Goal: Find contact information: Find contact information

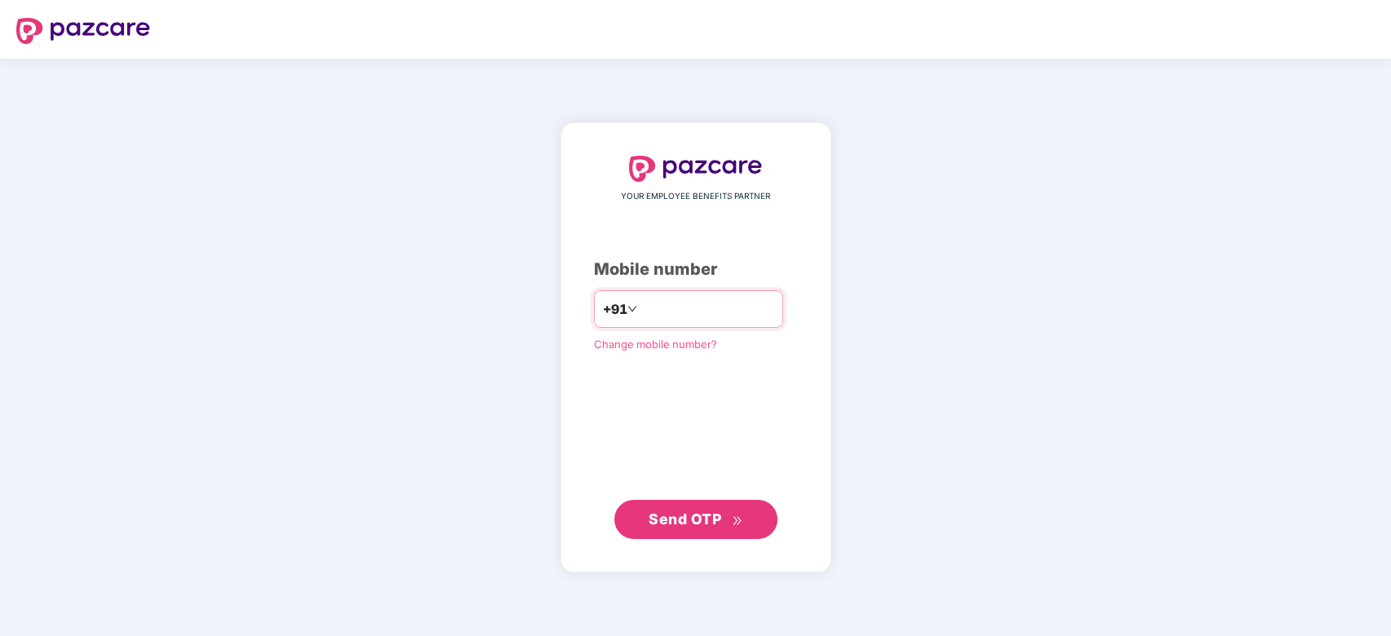
click at [685, 316] on input "number" at bounding box center [707, 309] width 134 height 26
type input "**********"
click at [693, 529] on span "Send OTP" at bounding box center [696, 519] width 94 height 23
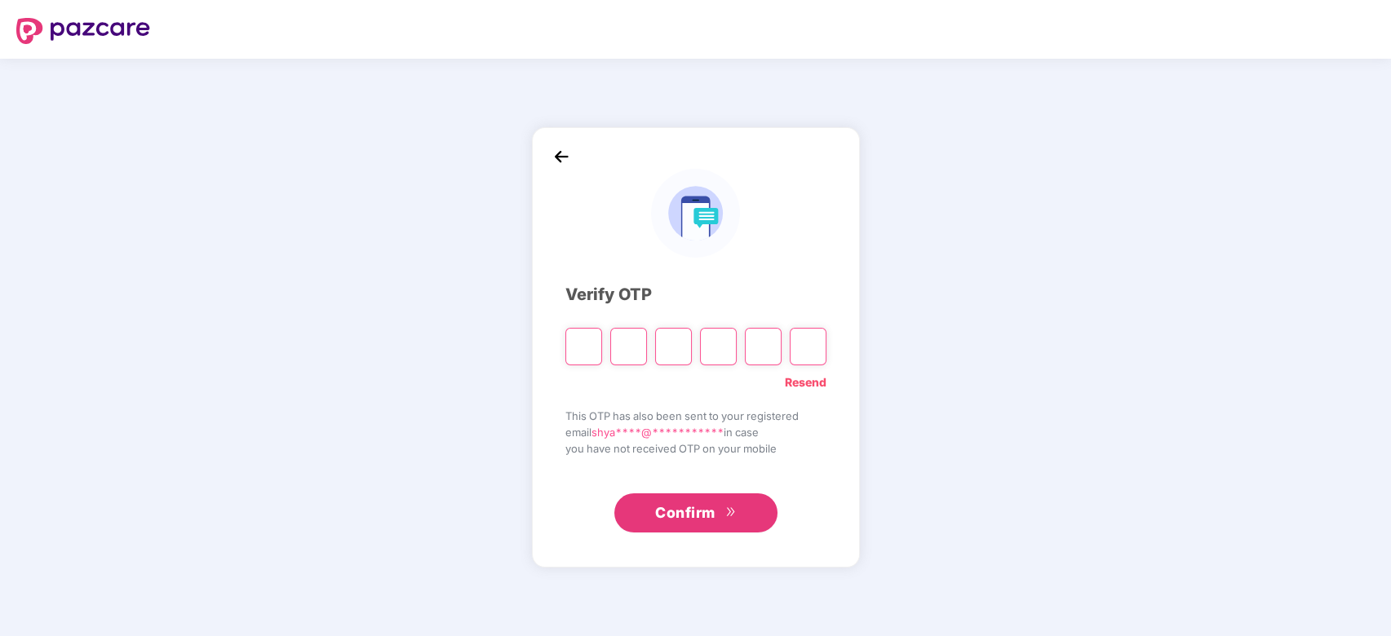
type input "*"
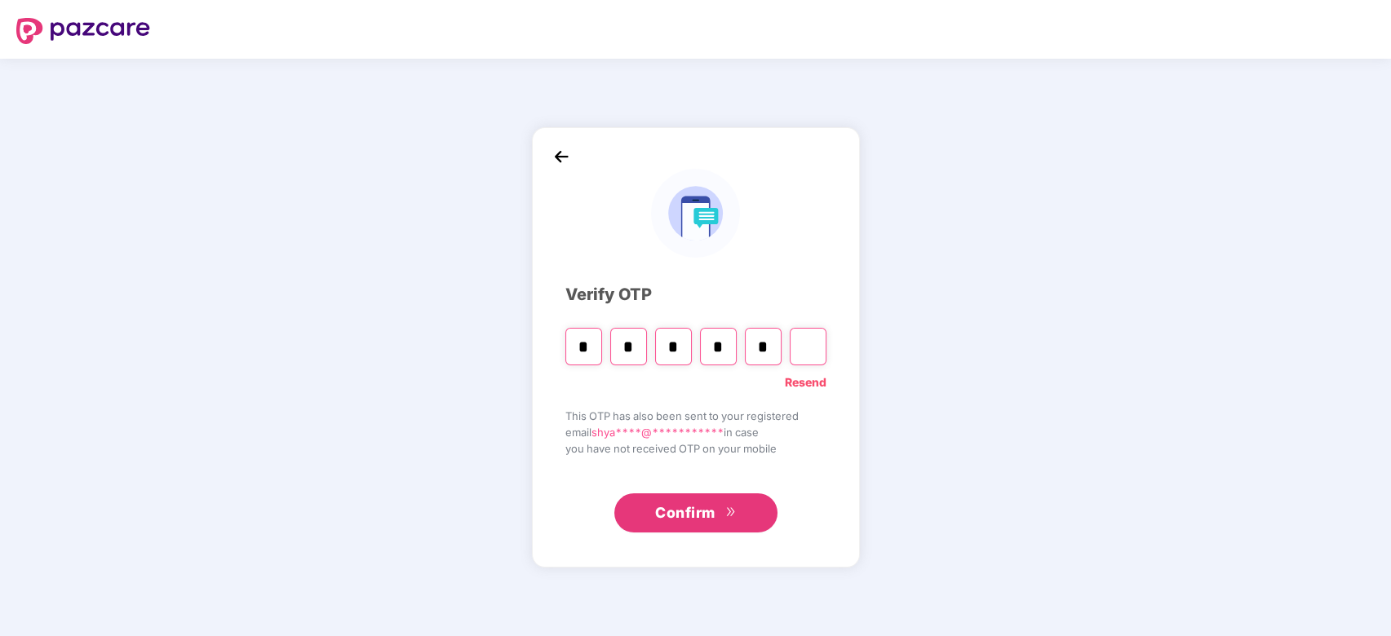
type input "*"
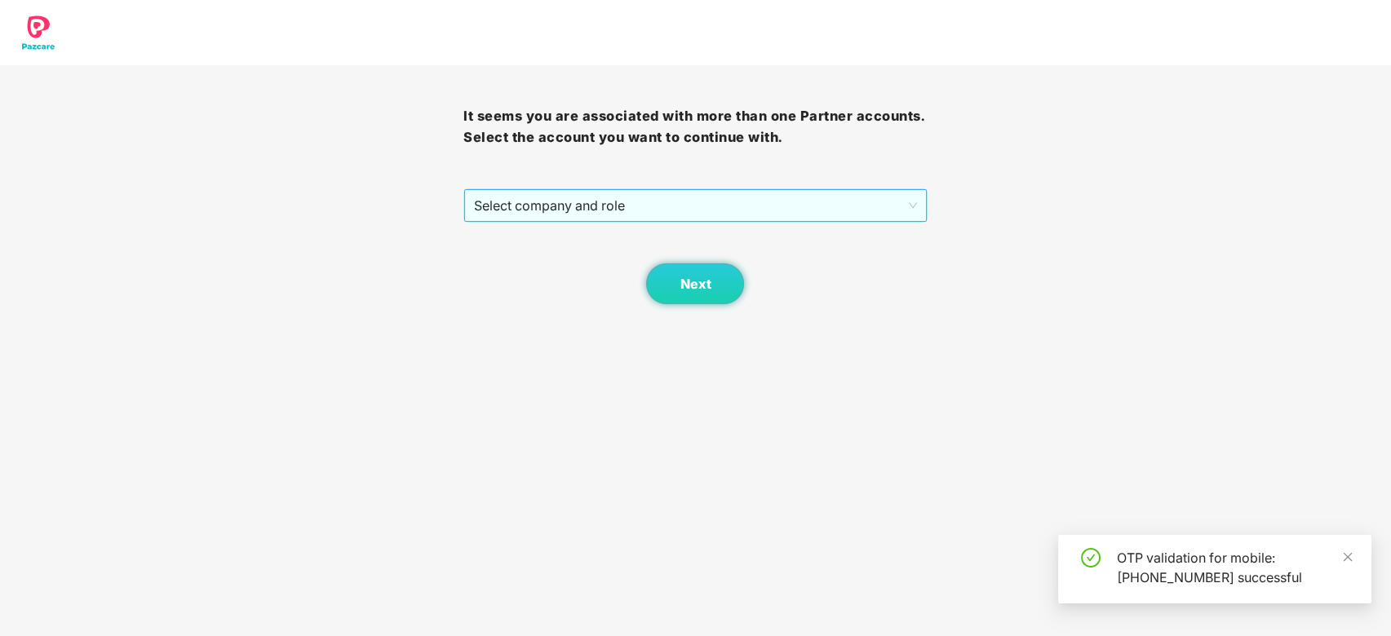
click at [657, 205] on span "Select company and role" at bounding box center [695, 205] width 442 height 31
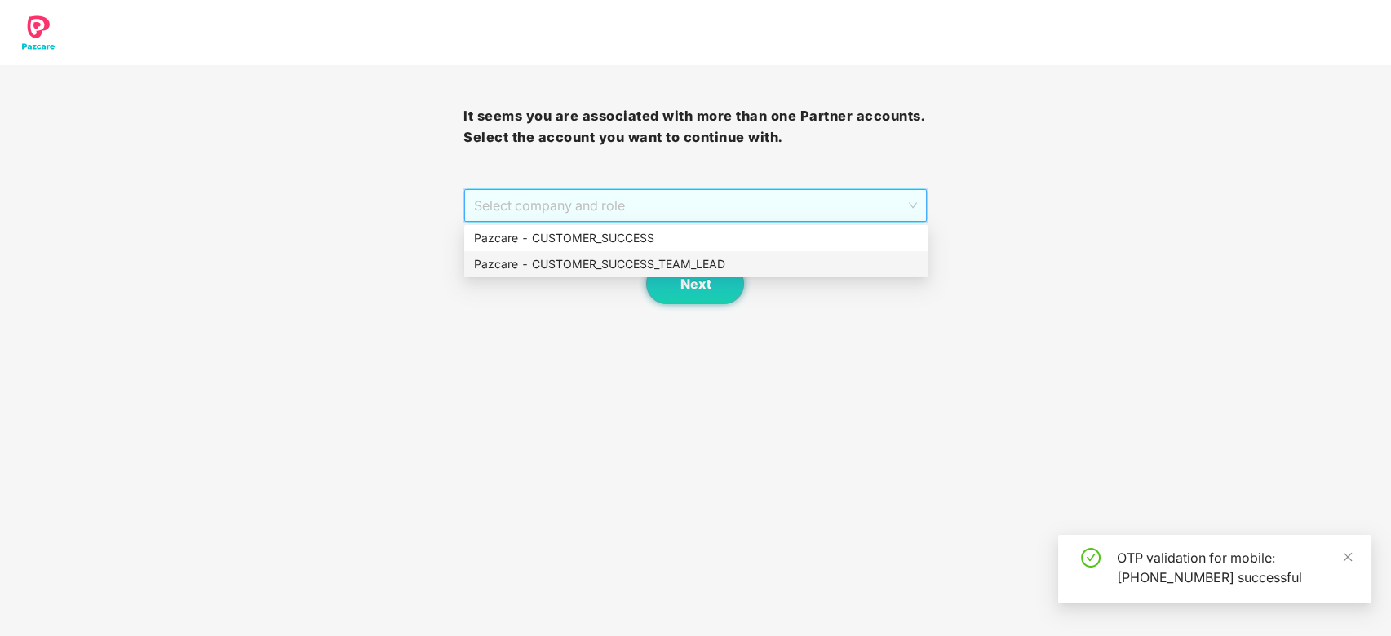
click at [657, 268] on div "Pazcare - CUSTOMER_SUCCESS_TEAM_LEAD" at bounding box center [696, 264] width 444 height 18
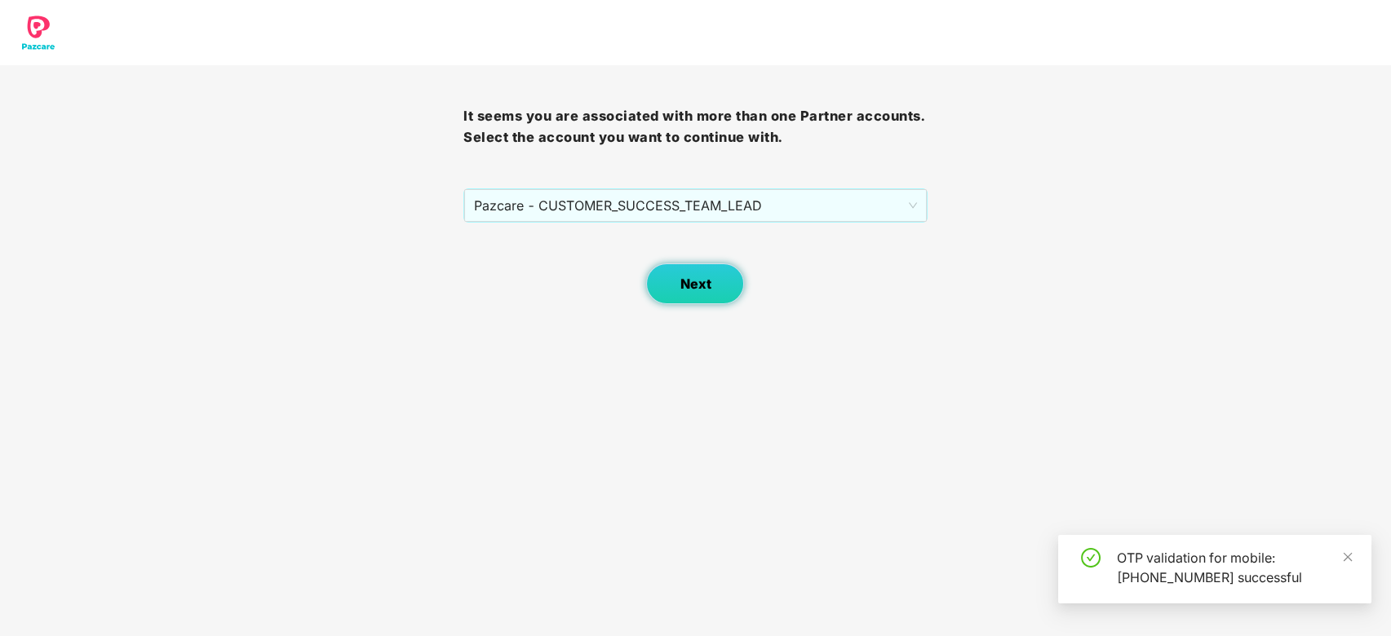
click at [694, 277] on span "Next" at bounding box center [695, 285] width 31 height 16
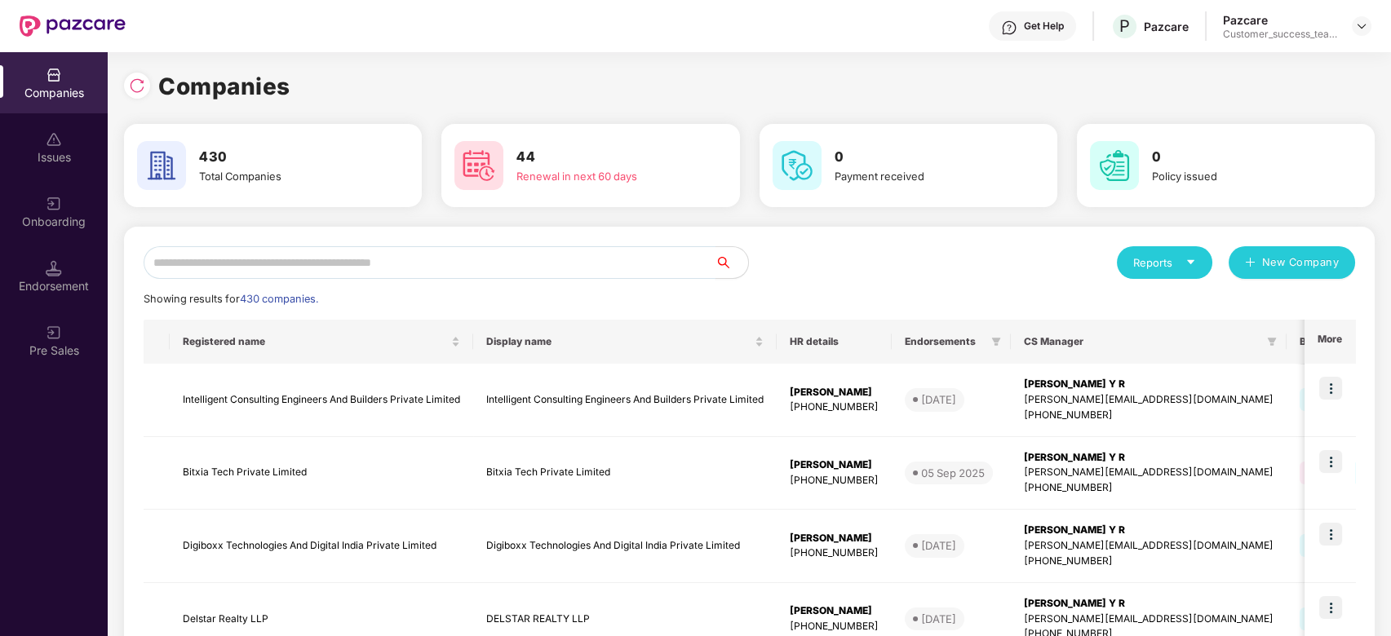
click at [512, 260] on input "text" at bounding box center [430, 262] width 572 height 33
click at [277, 263] on input "text" at bounding box center [430, 262] width 572 height 33
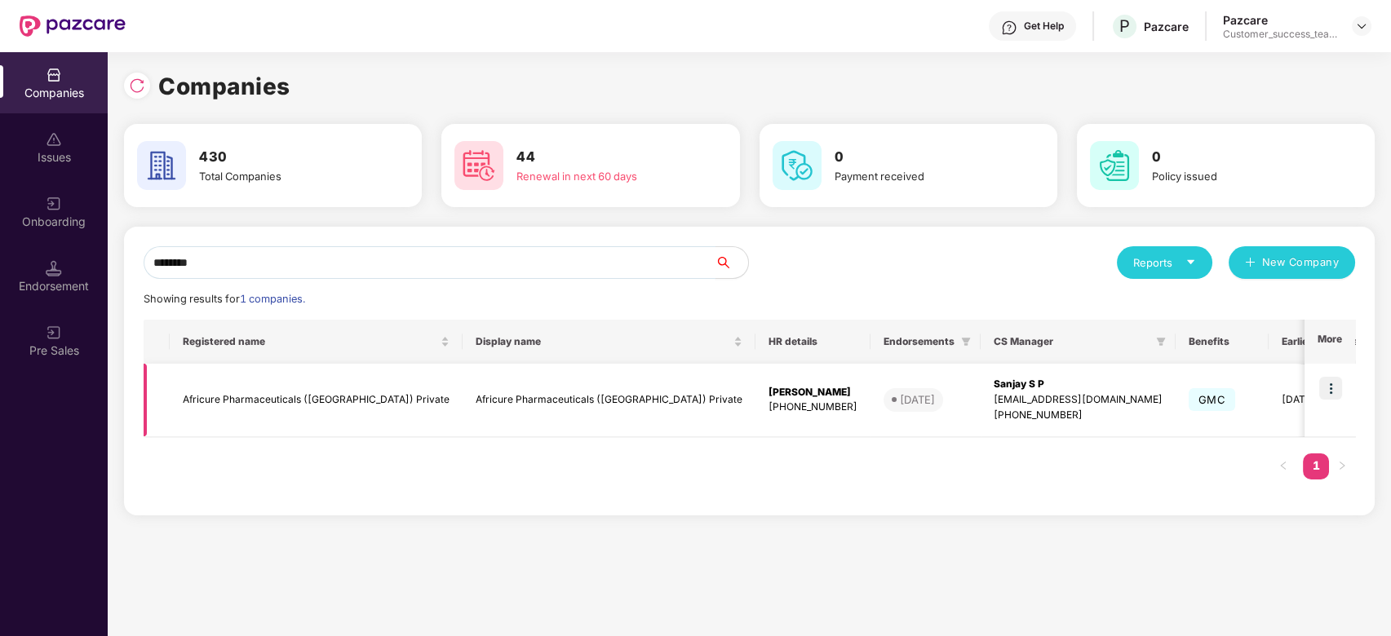
type input "********"
click at [1330, 388] on img at bounding box center [1330, 388] width 23 height 23
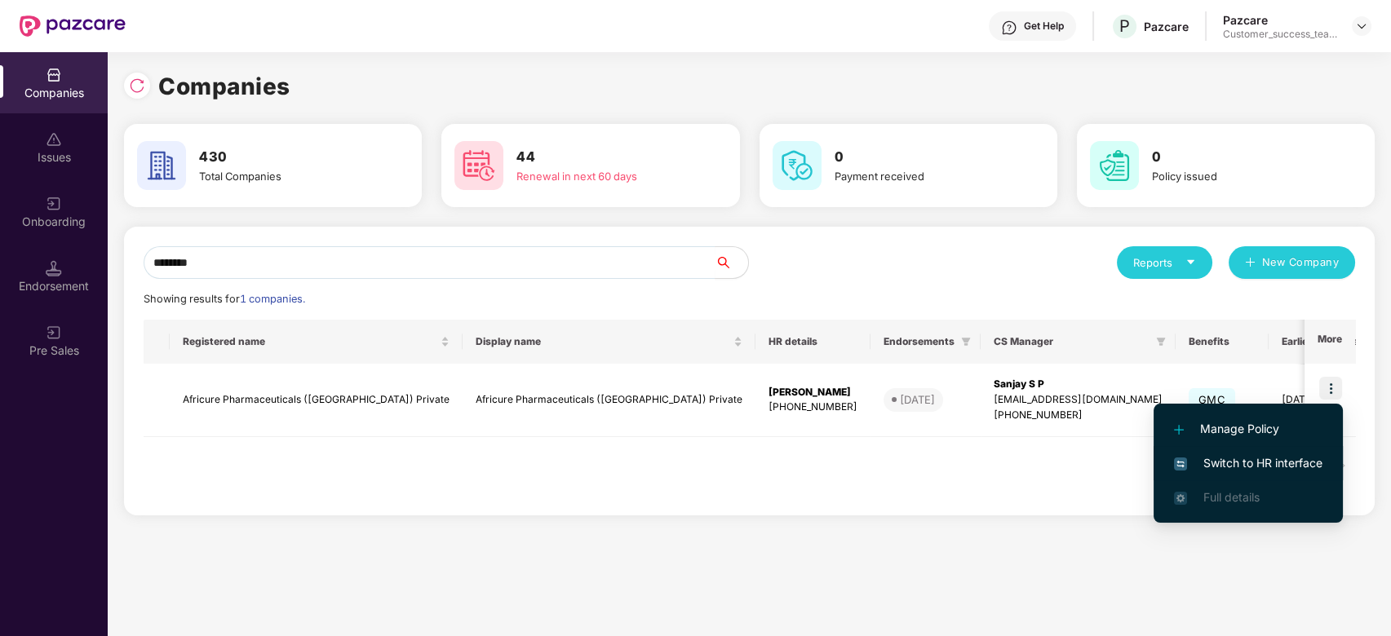
click at [1323, 460] on span "Switch to HR interface" at bounding box center [1248, 463] width 148 height 18
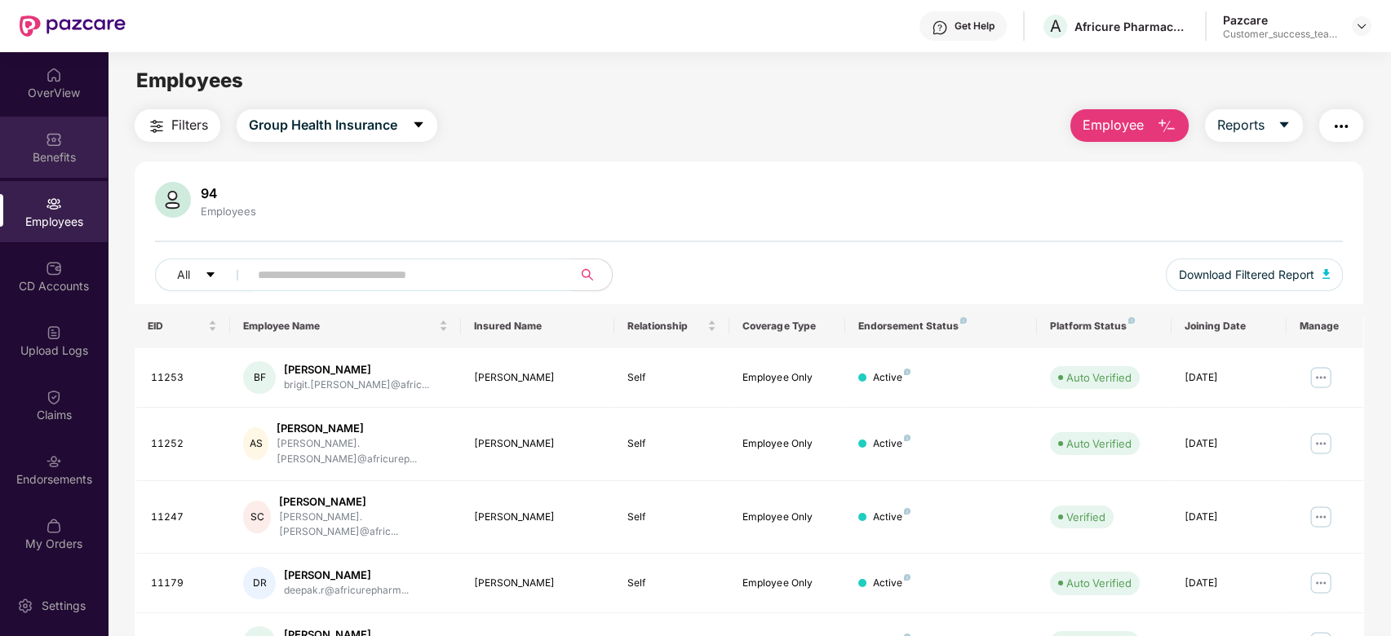
click at [52, 155] on div "Benefits" at bounding box center [54, 157] width 108 height 16
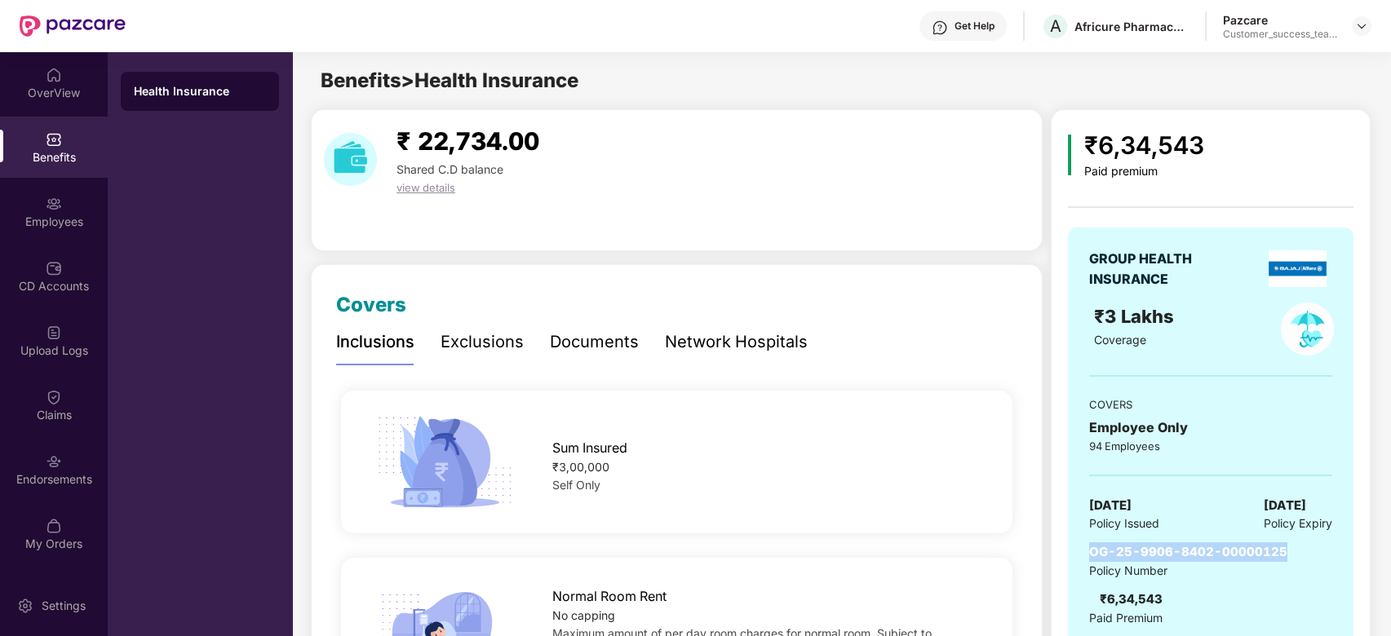
drag, startPoint x: 1287, startPoint y: 552, endPoint x: 1071, endPoint y: 541, distance: 215.7
click at [1071, 541] on div "GROUP HEALTH INSURANCE ₹3 Lakhs Coverage COVERS Employee Only 94 Employees [DAT…" at bounding box center [1211, 438] width 286 height 421
copy span "OG-25-9906-8402-00000125"
click at [1359, 29] on img at bounding box center [1361, 26] width 13 height 13
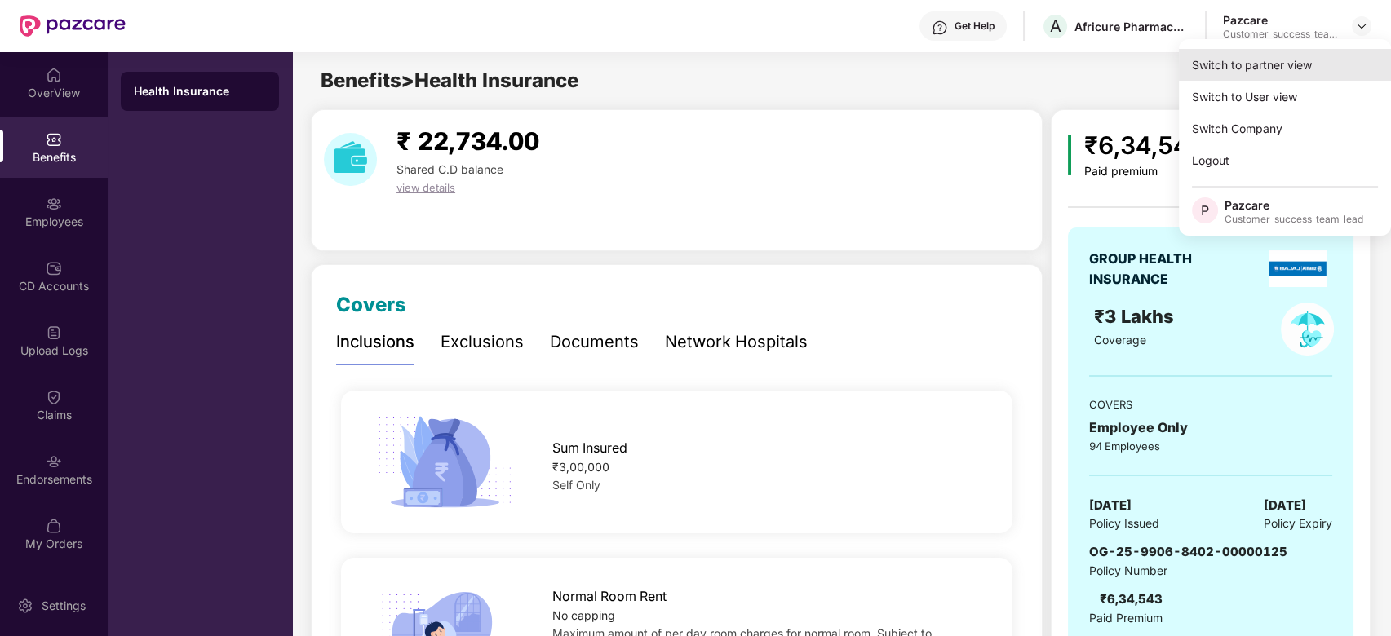
click at [1327, 69] on div "Switch to partner view" at bounding box center [1285, 65] width 212 height 32
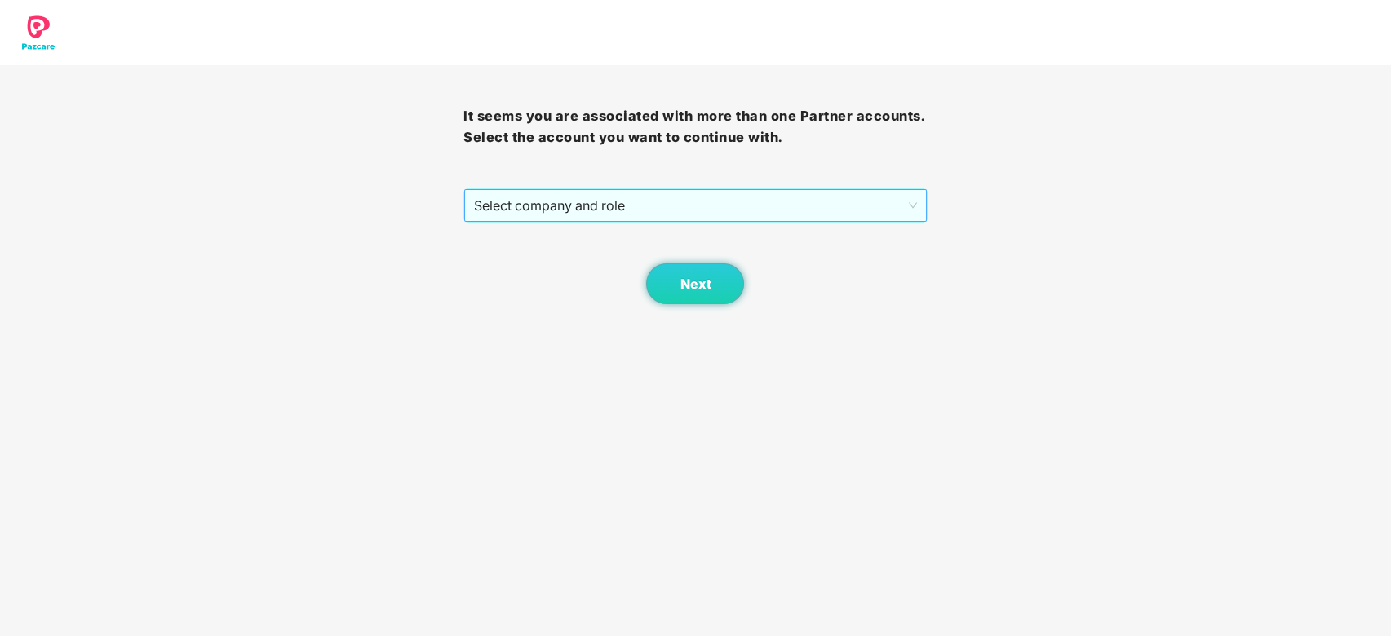
click at [744, 202] on span "Select company and role" at bounding box center [695, 205] width 442 height 31
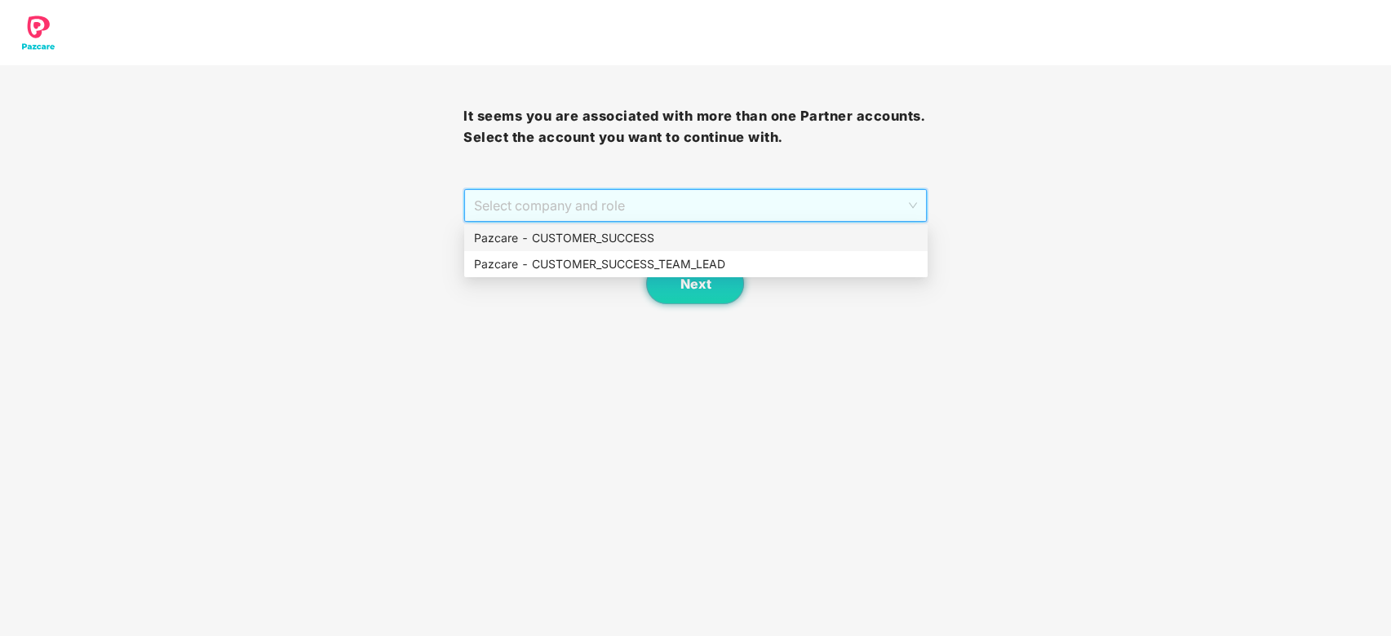
click at [670, 240] on div "Pazcare - CUSTOMER_SUCCESS" at bounding box center [696, 238] width 444 height 18
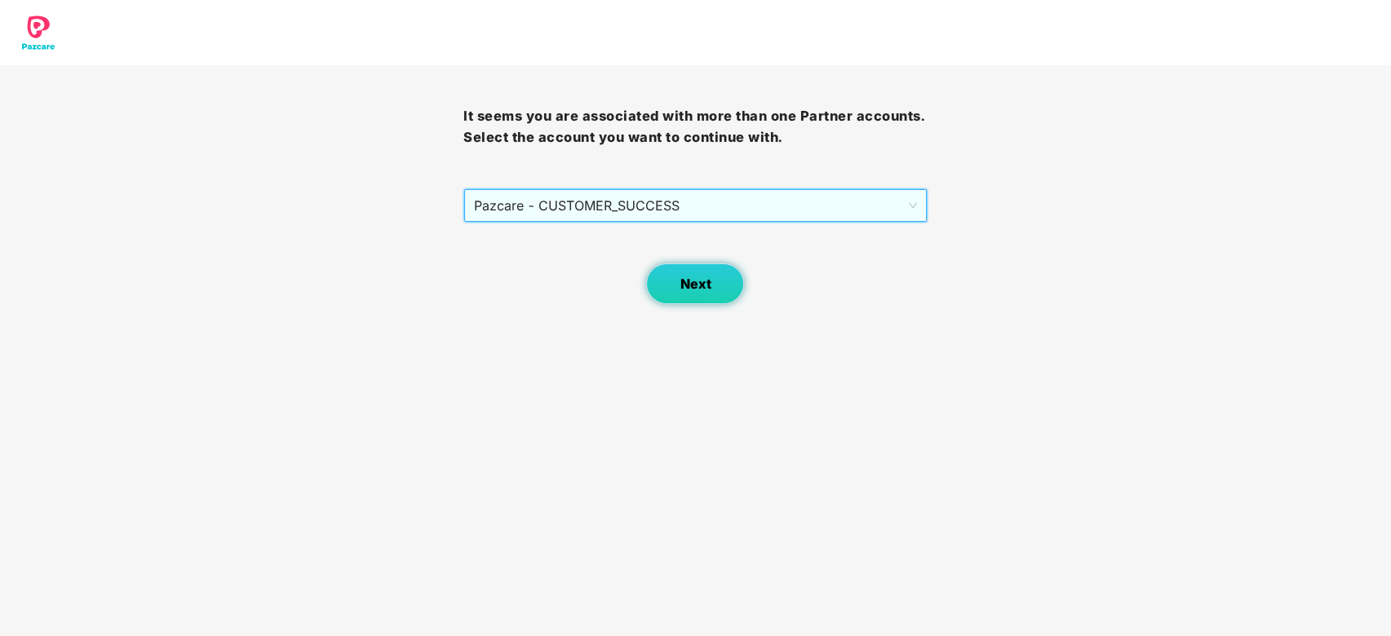
click at [687, 281] on span "Next" at bounding box center [695, 285] width 31 height 16
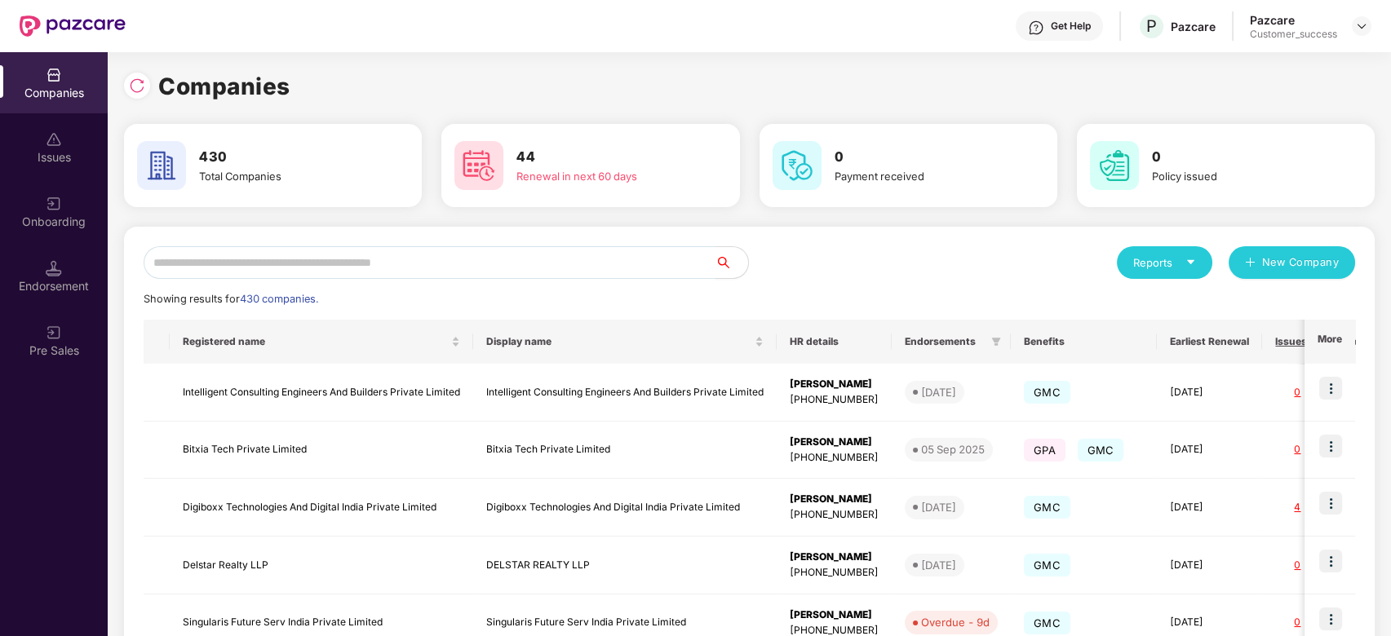
click at [491, 259] on input "text" at bounding box center [430, 262] width 572 height 33
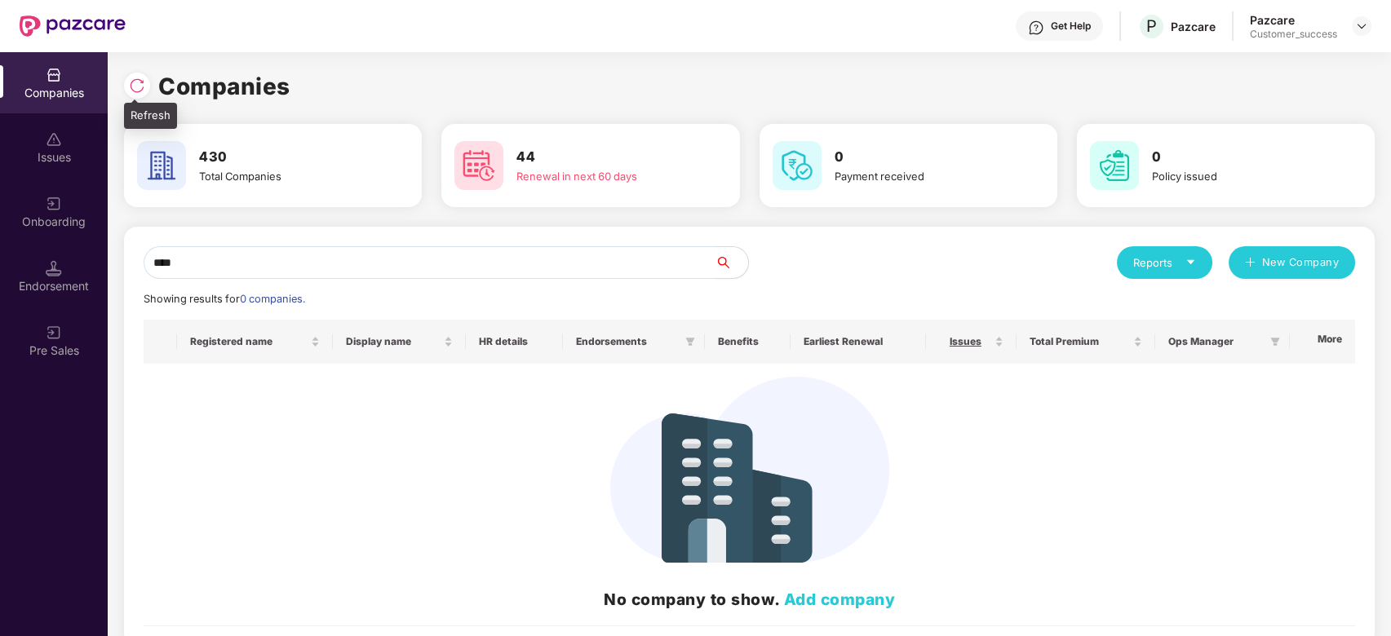
click at [132, 91] on img at bounding box center [137, 86] width 16 height 16
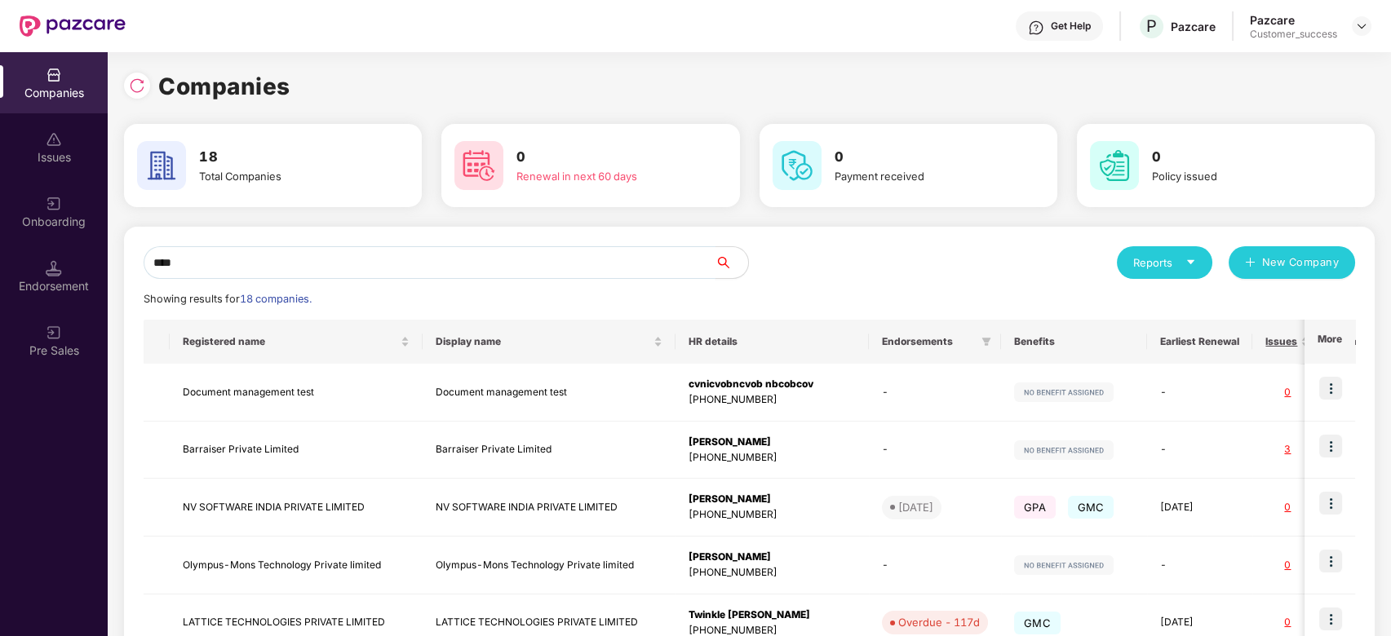
click at [315, 246] on input "****" at bounding box center [430, 262] width 572 height 33
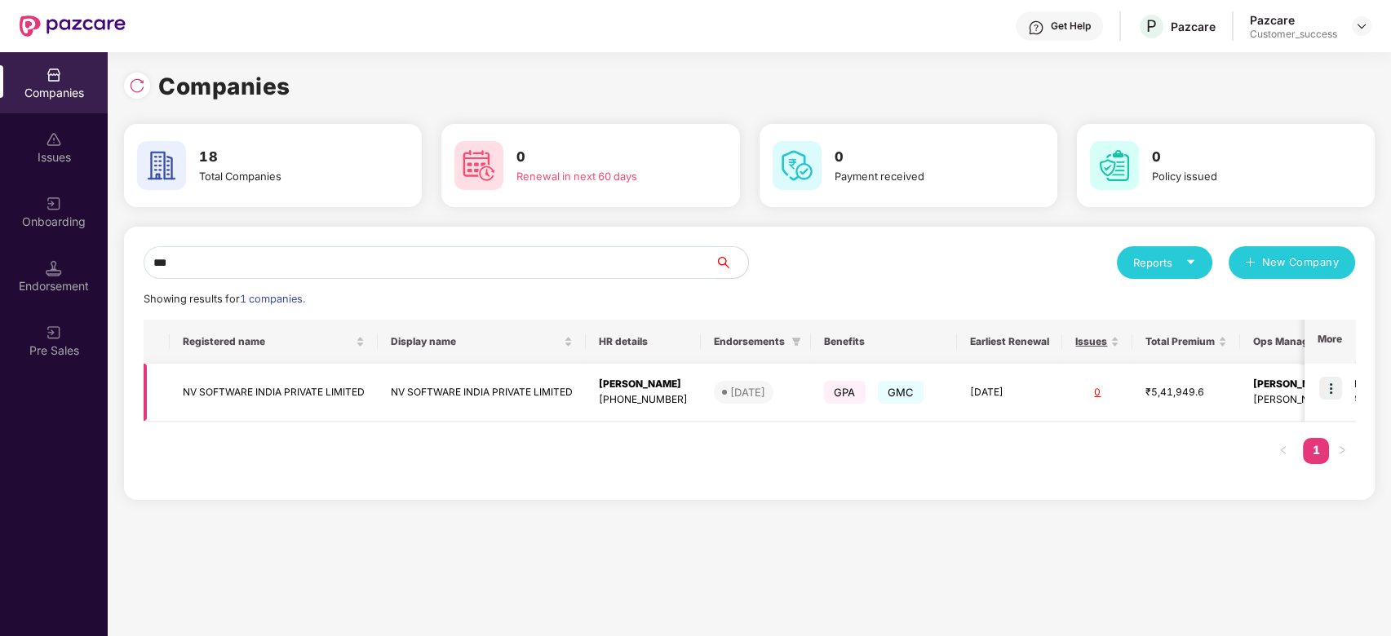
type input "**"
click at [1332, 383] on img at bounding box center [1330, 388] width 23 height 23
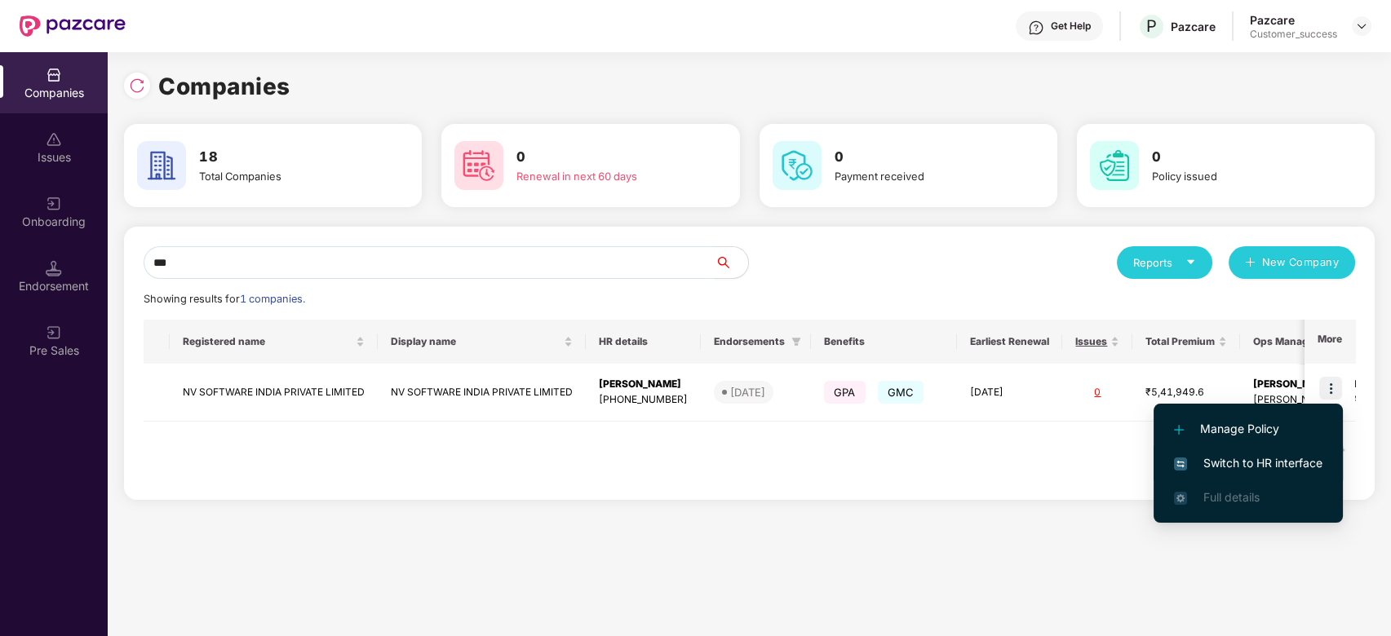
click at [1294, 454] on li "Switch to HR interface" at bounding box center [1248, 463] width 189 height 34
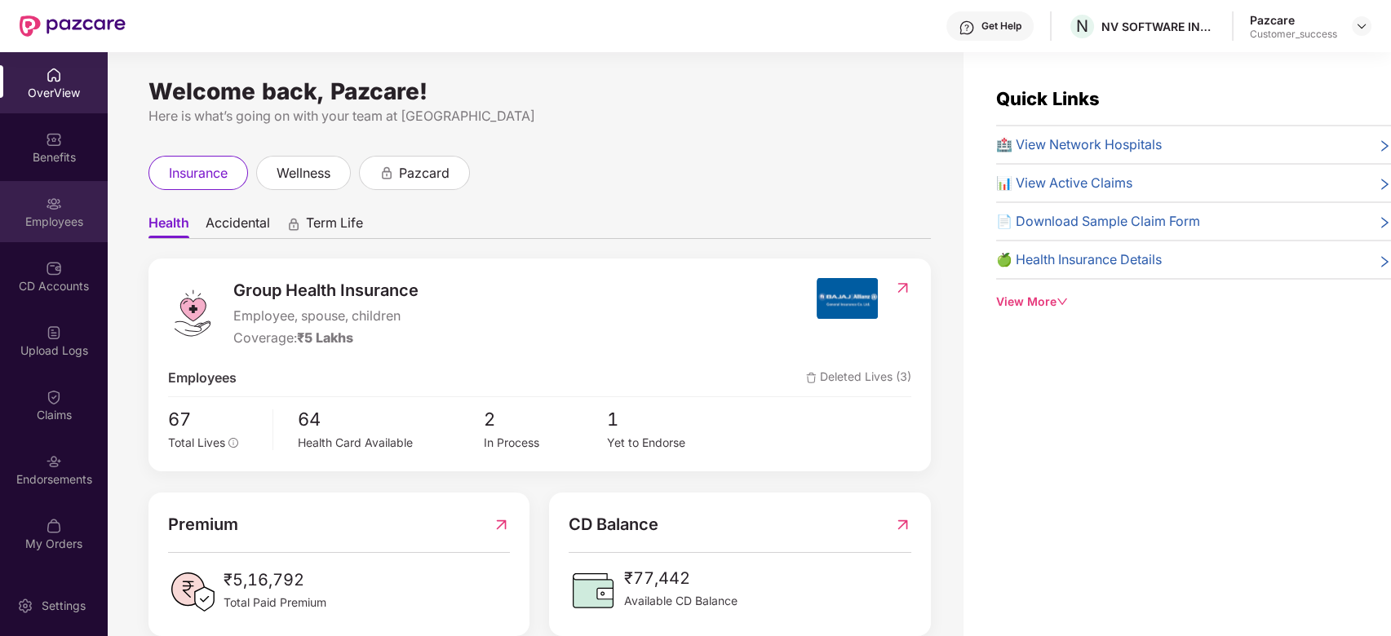
click at [73, 190] on div "Employees" at bounding box center [54, 211] width 108 height 61
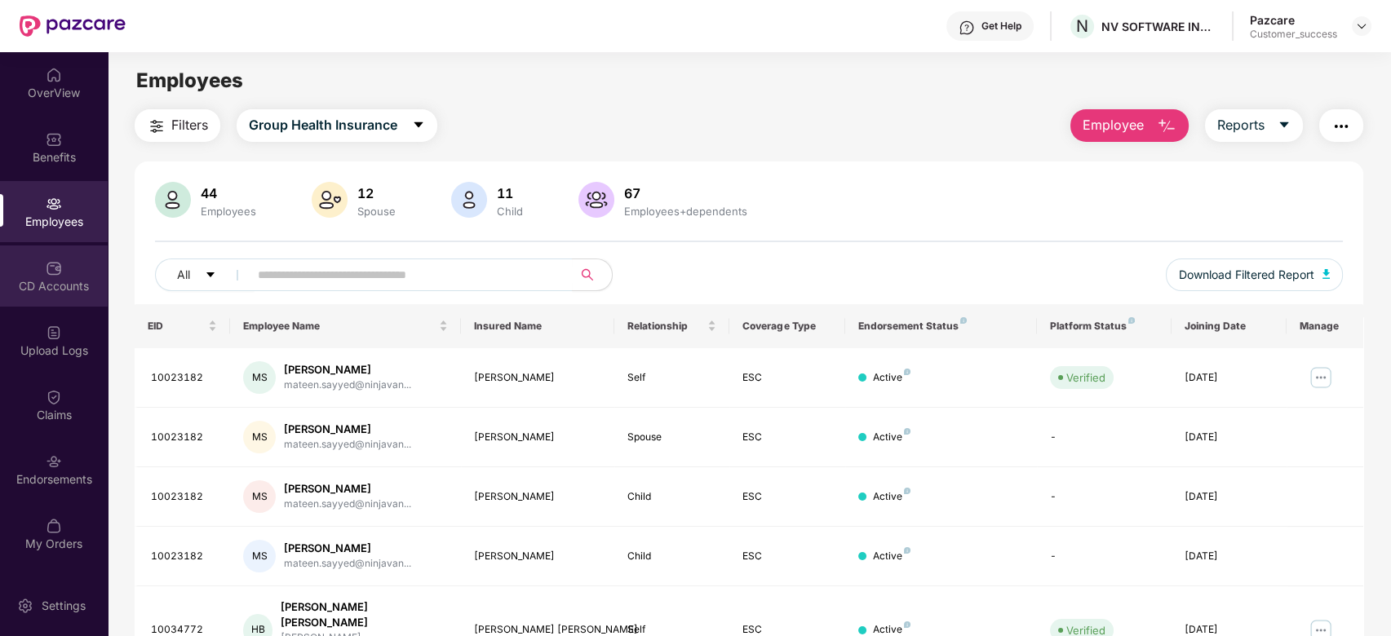
click at [47, 288] on div "CD Accounts" at bounding box center [54, 286] width 108 height 16
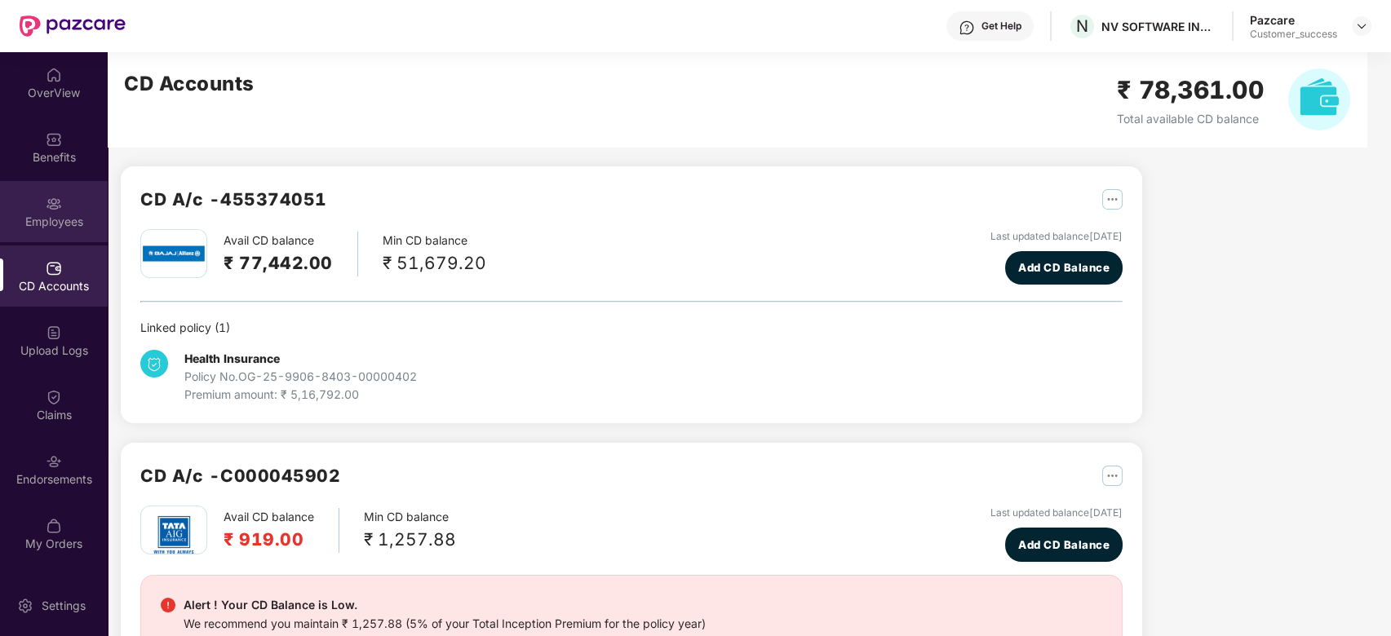
click at [83, 217] on div "Employees" at bounding box center [54, 222] width 108 height 16
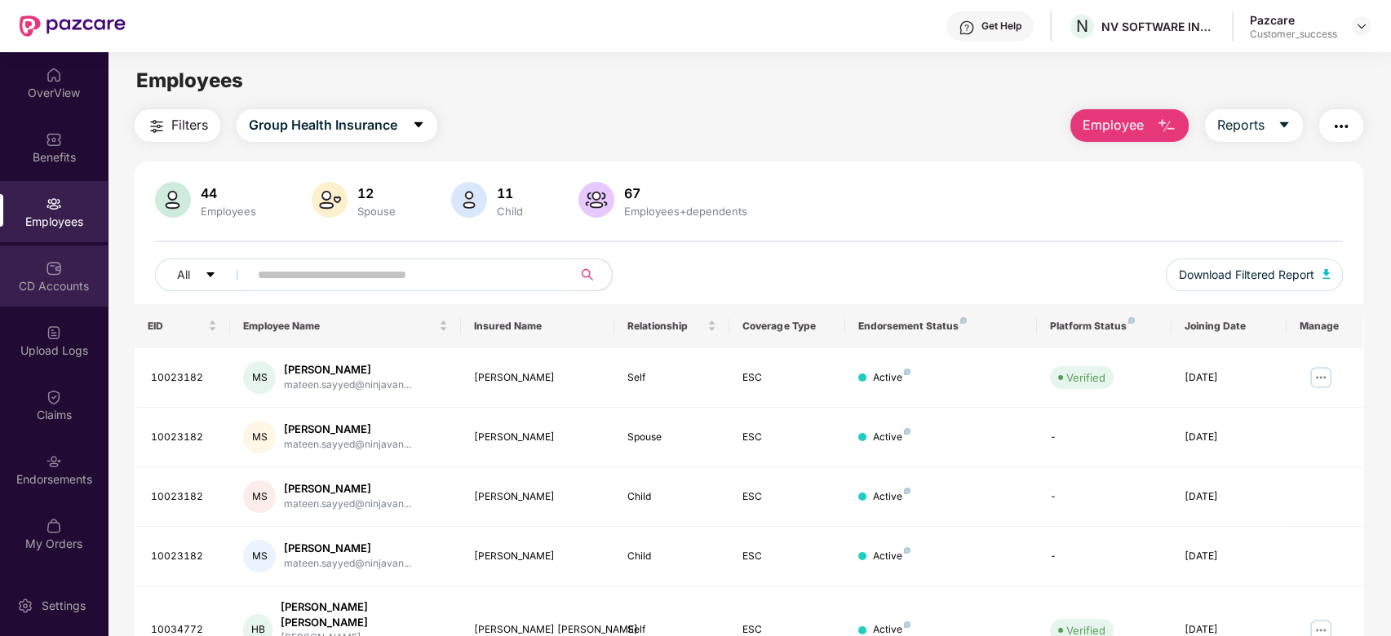
click at [59, 259] on div at bounding box center [54, 267] width 16 height 16
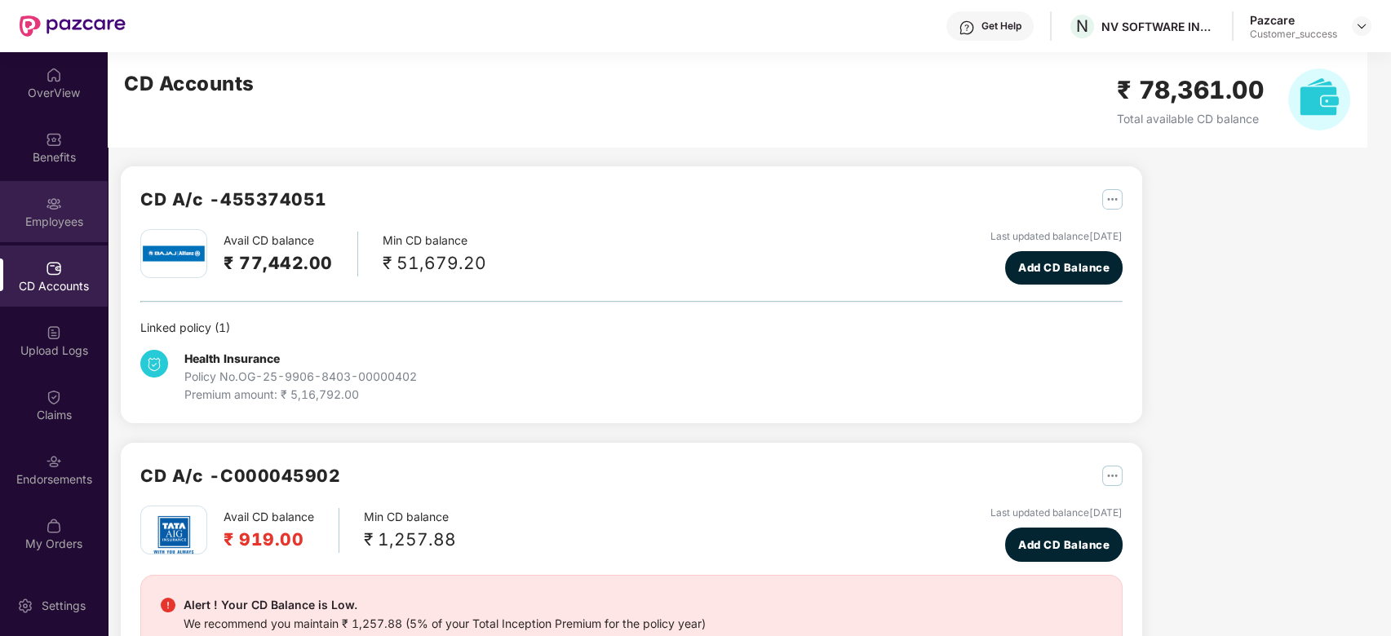
click at [65, 214] on div "Employees" at bounding box center [54, 222] width 108 height 16
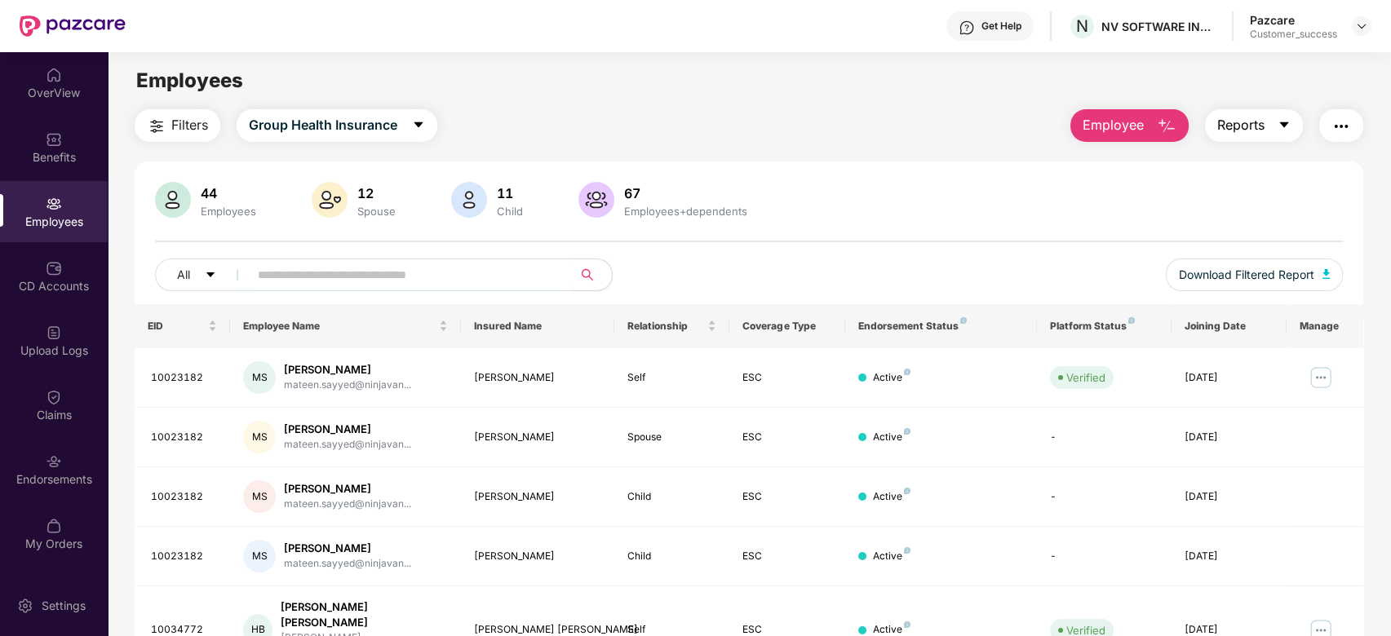
click at [1280, 125] on icon "caret-down" at bounding box center [1284, 124] width 13 height 13
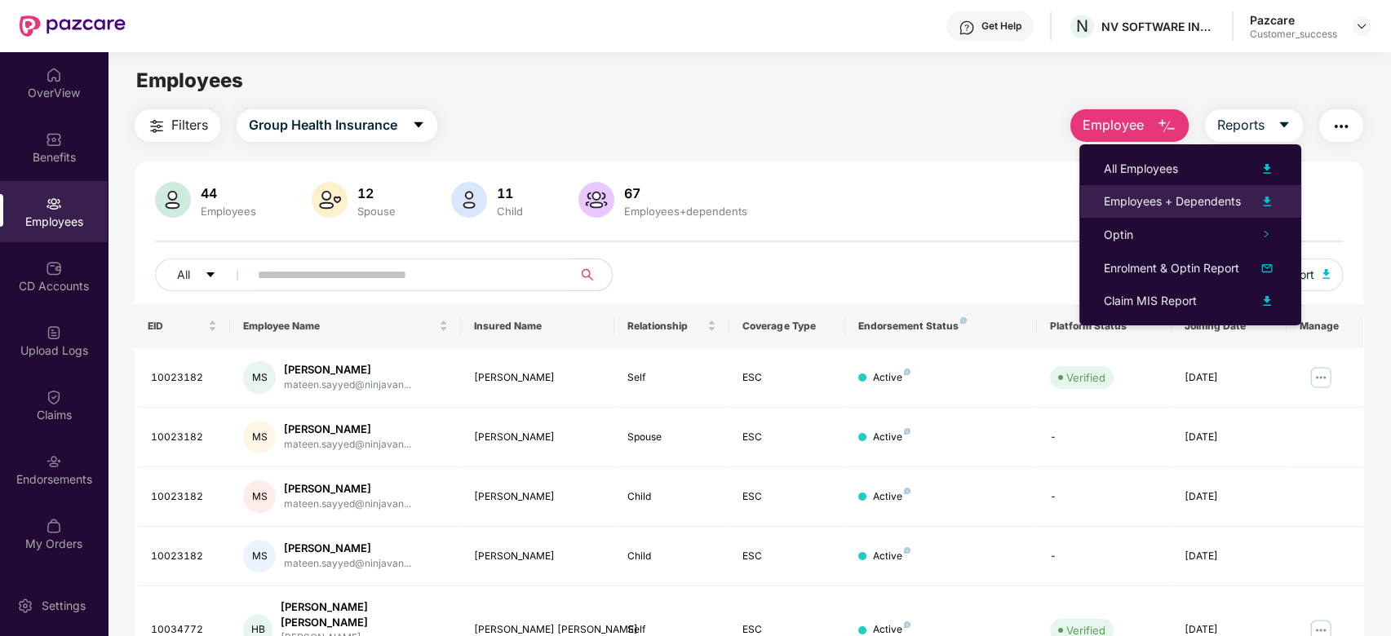
click at [1228, 206] on div "Employees + Dependents" at bounding box center [1172, 202] width 137 height 18
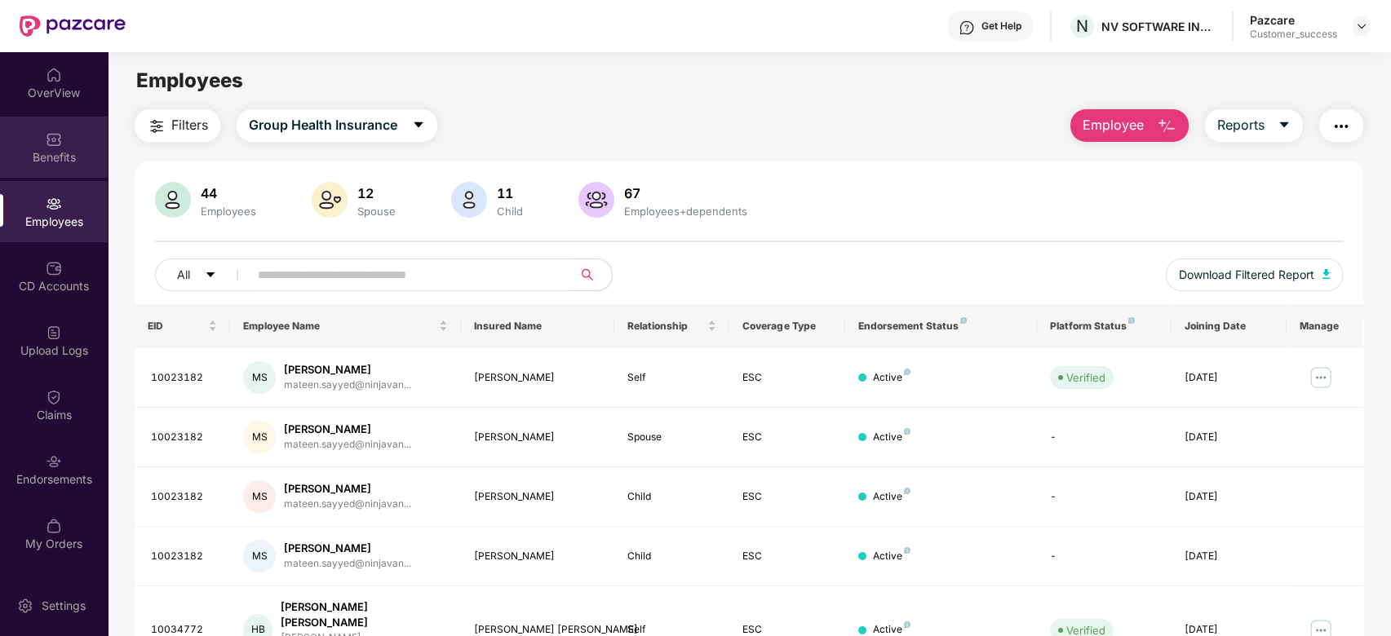
click at [73, 154] on div "Benefits" at bounding box center [54, 157] width 108 height 16
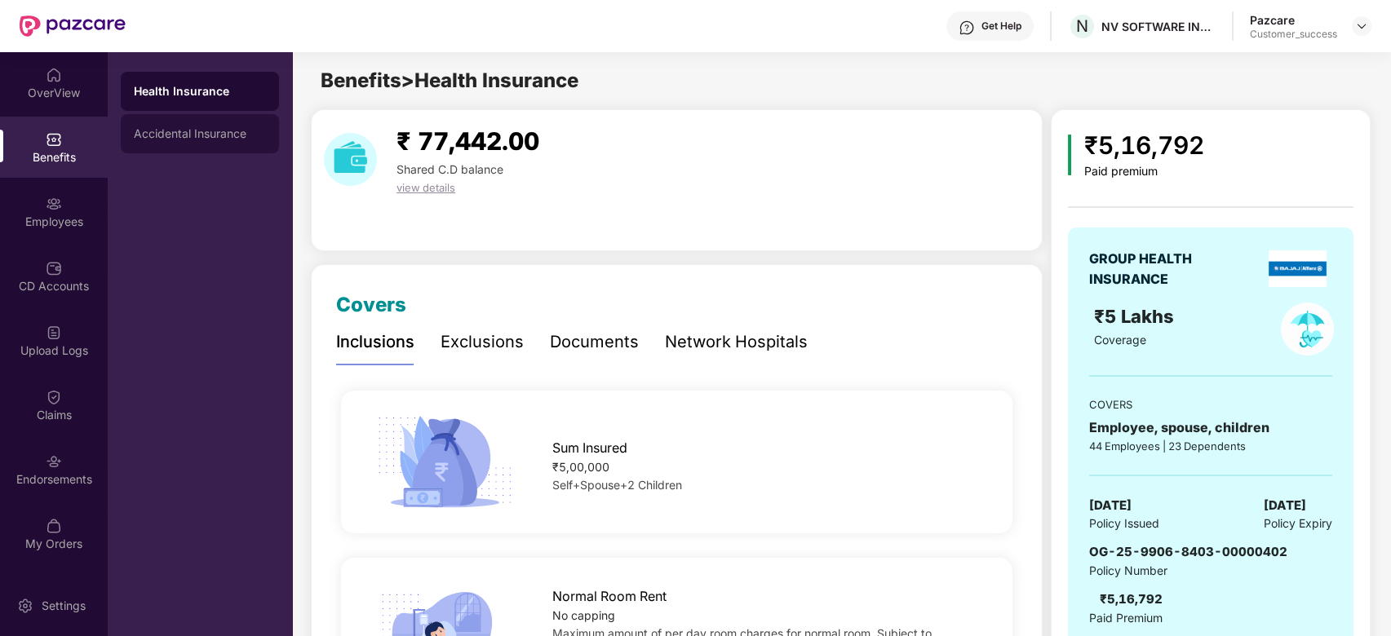
click at [184, 131] on div "Accidental Insurance" at bounding box center [200, 133] width 132 height 13
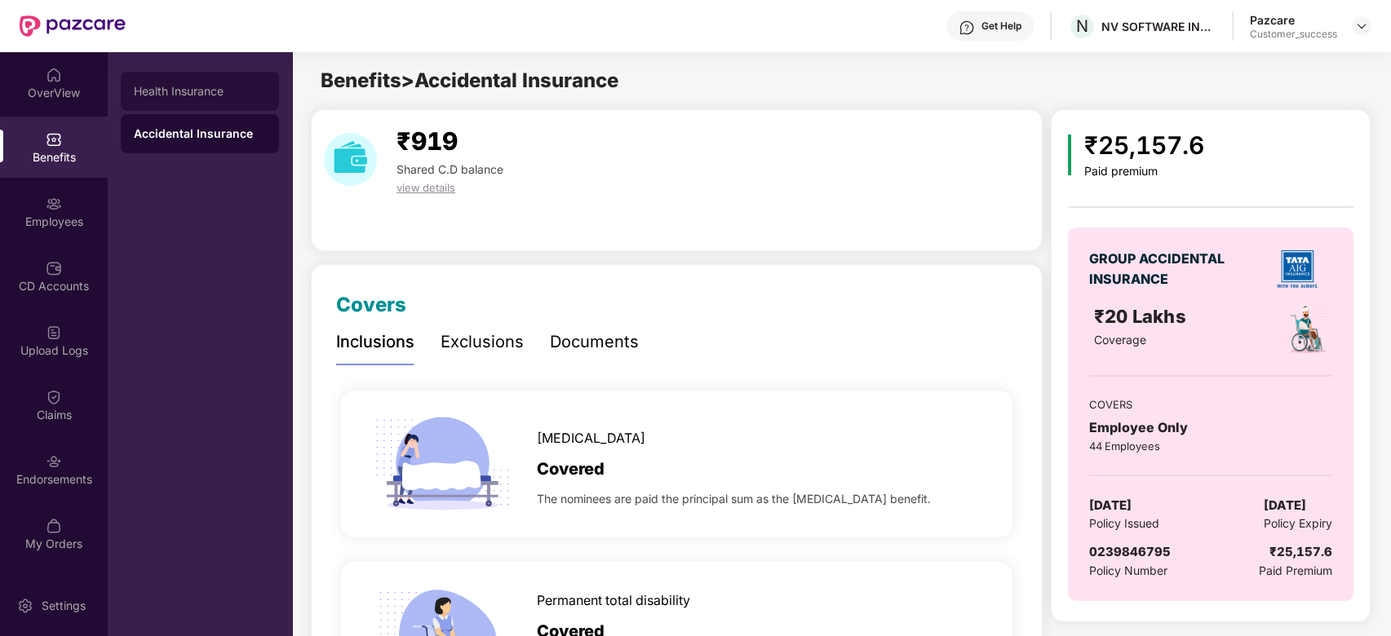
click at [208, 91] on div "Health Insurance" at bounding box center [200, 91] width 132 height 13
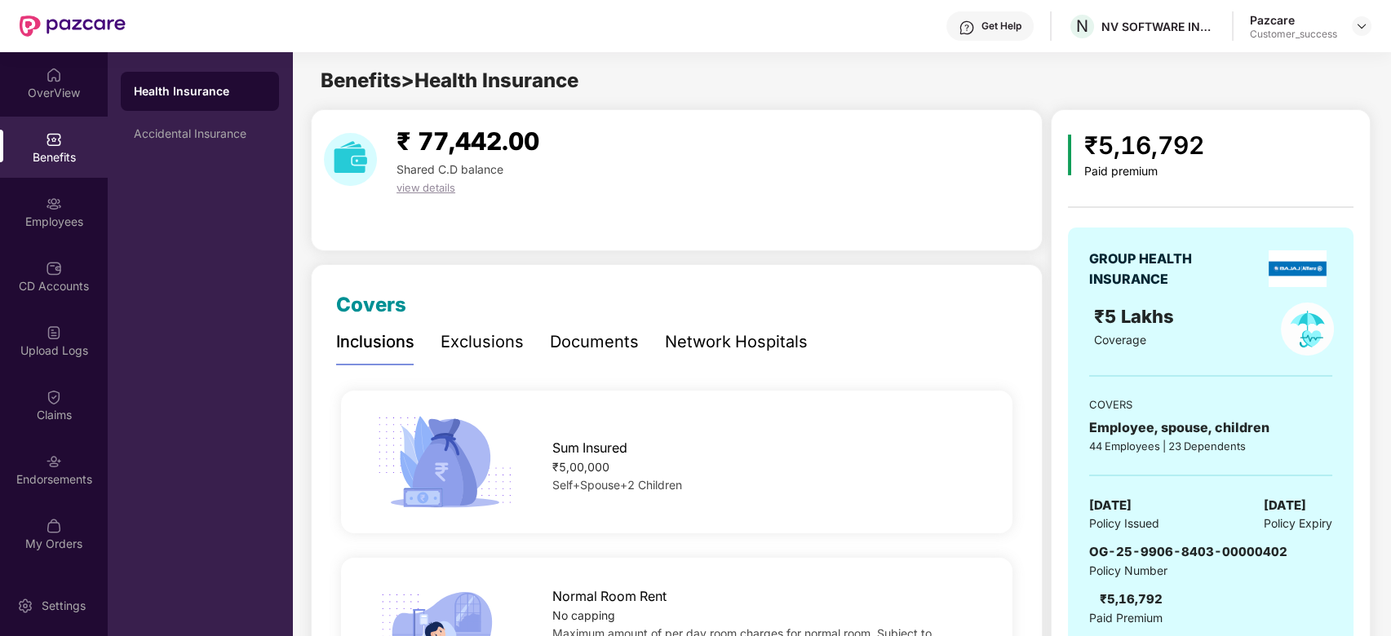
click at [621, 351] on div "Documents" at bounding box center [594, 342] width 89 height 25
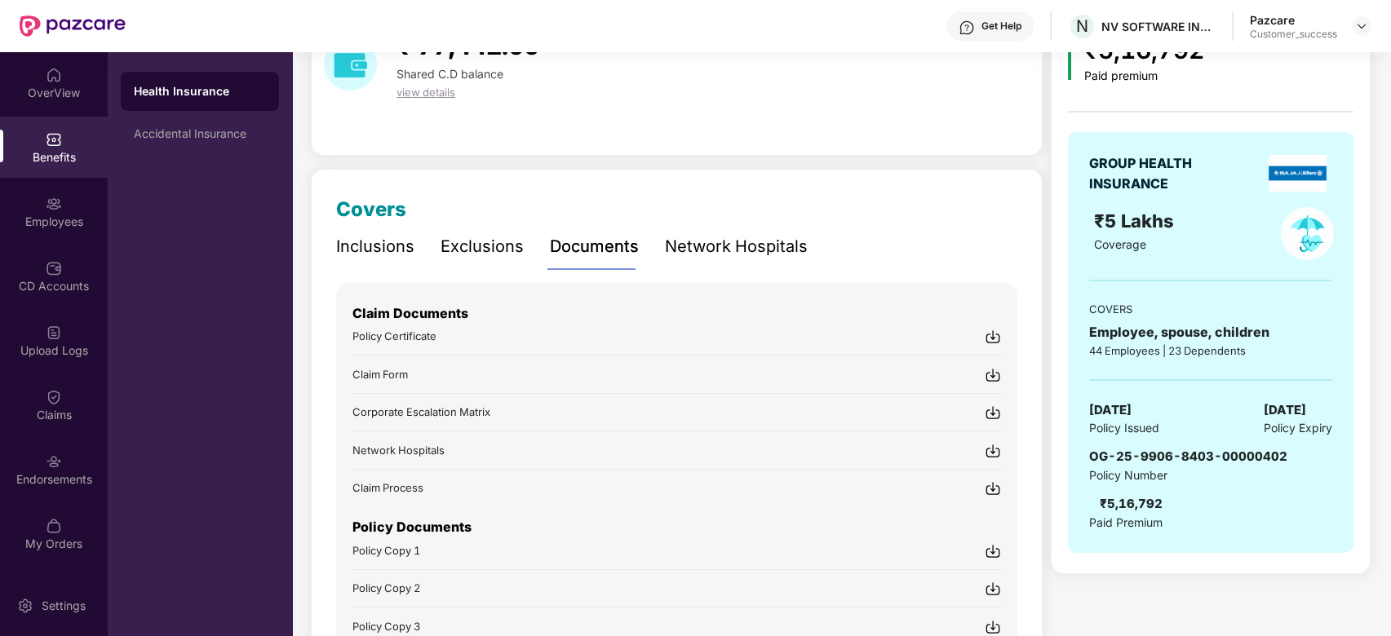
scroll to position [217, 0]
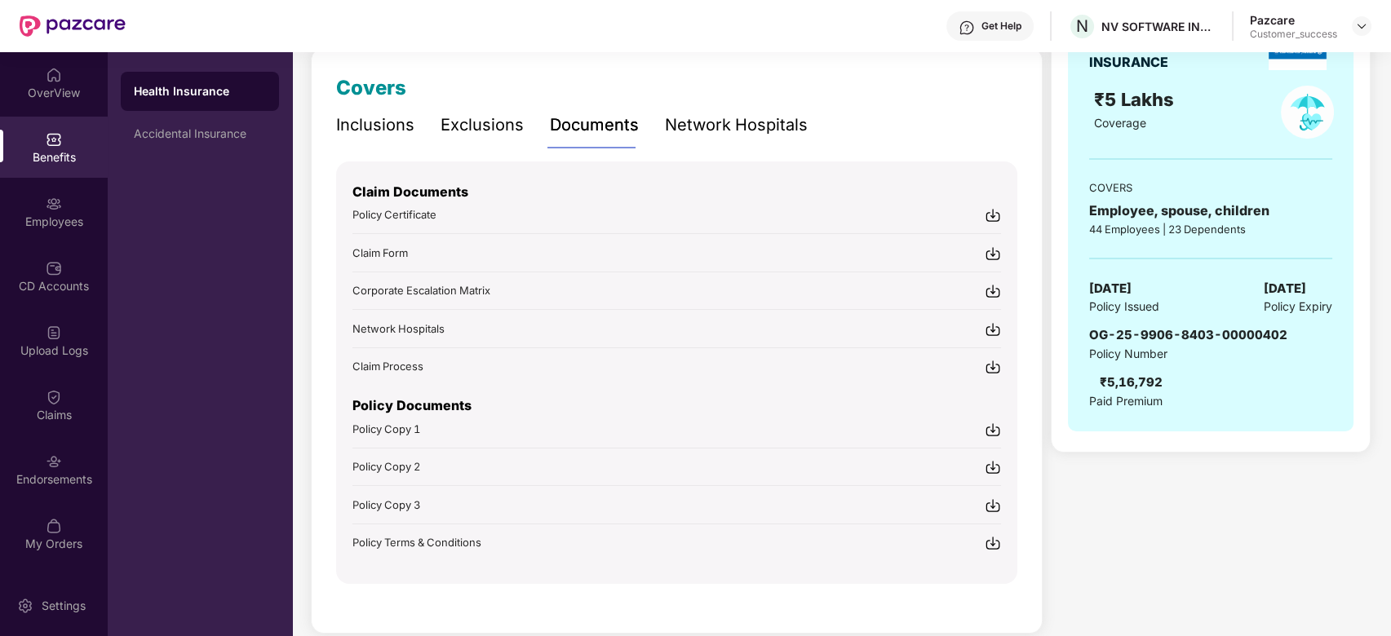
click at [413, 430] on span "Policy Copy 1" at bounding box center [386, 429] width 68 height 13
click at [459, 537] on span "Policy Terms & Conditions" at bounding box center [416, 542] width 129 height 13
click at [419, 432] on div "Policy Copy 1" at bounding box center [386, 429] width 68 height 16
click at [440, 219] on div "Policy Certificate" at bounding box center [676, 214] width 649 height 17
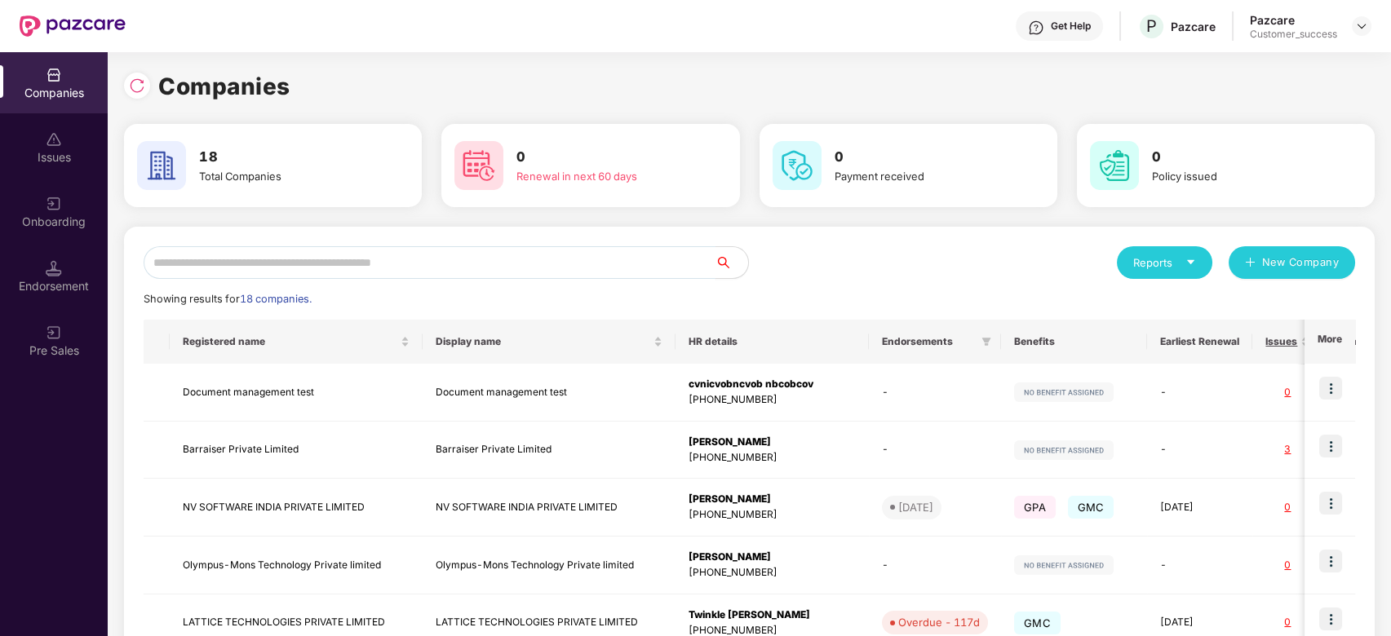
click at [447, 266] on input "text" at bounding box center [430, 262] width 572 height 33
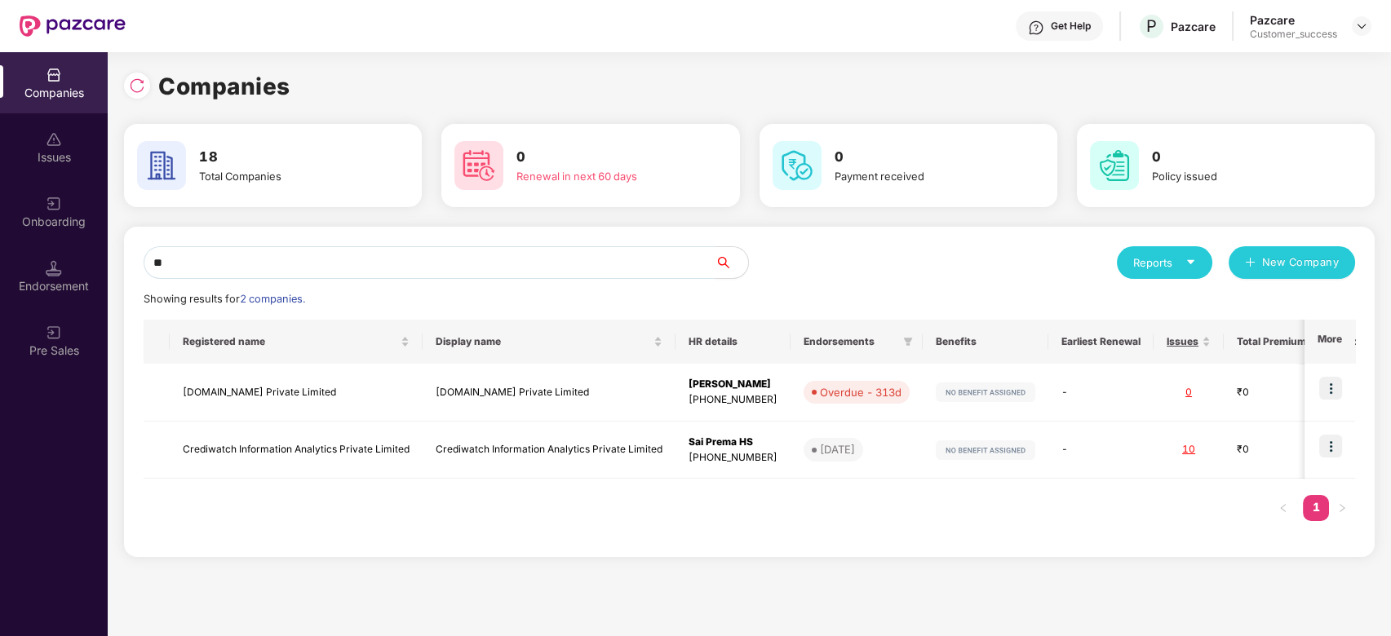
type input "*"
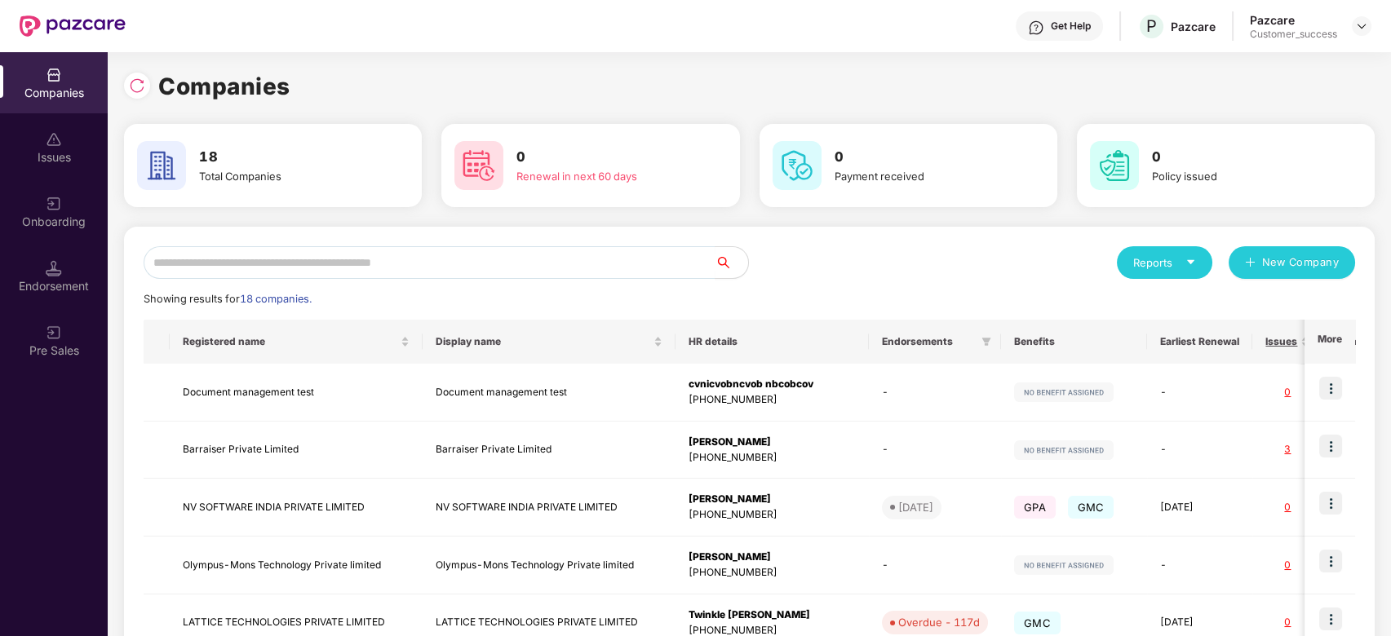
click at [1367, 16] on div at bounding box center [1362, 26] width 20 height 20
click at [1361, 32] on img at bounding box center [1361, 26] width 13 height 13
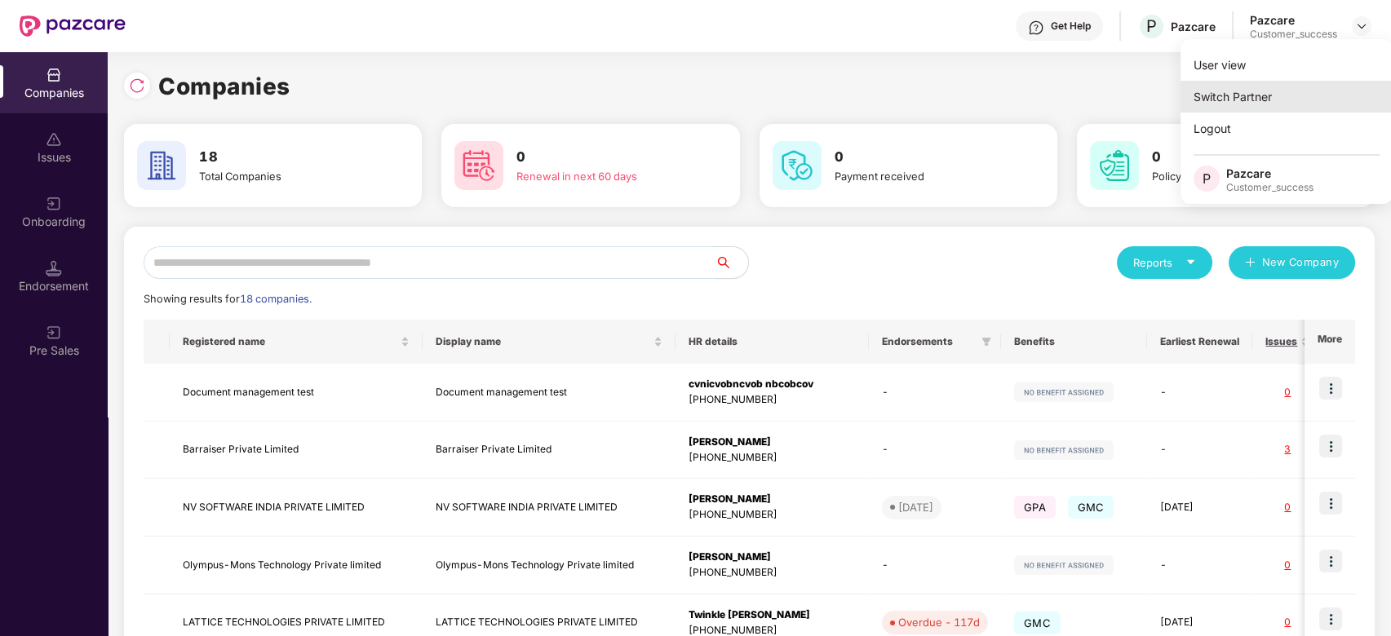
click at [1300, 102] on div "Switch Partner" at bounding box center [1287, 97] width 212 height 32
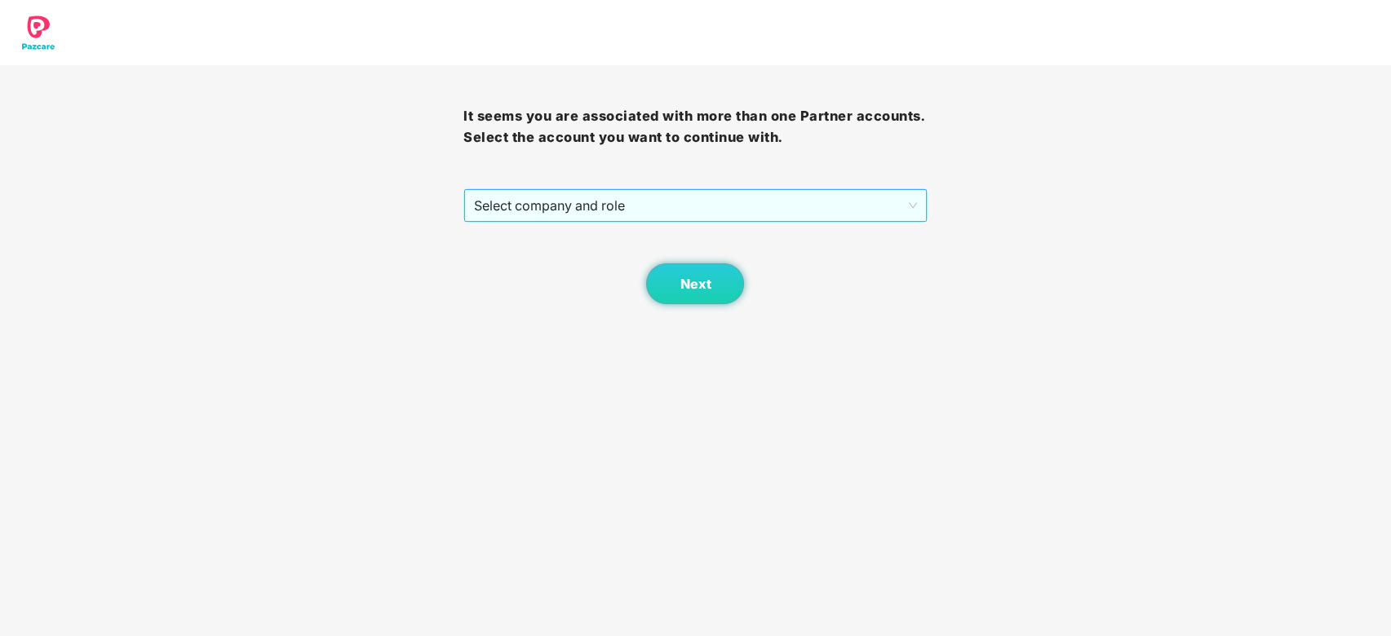
click at [659, 222] on div "Select company and role" at bounding box center [694, 205] width 463 height 34
click at [667, 206] on span "Select company and role" at bounding box center [695, 205] width 442 height 31
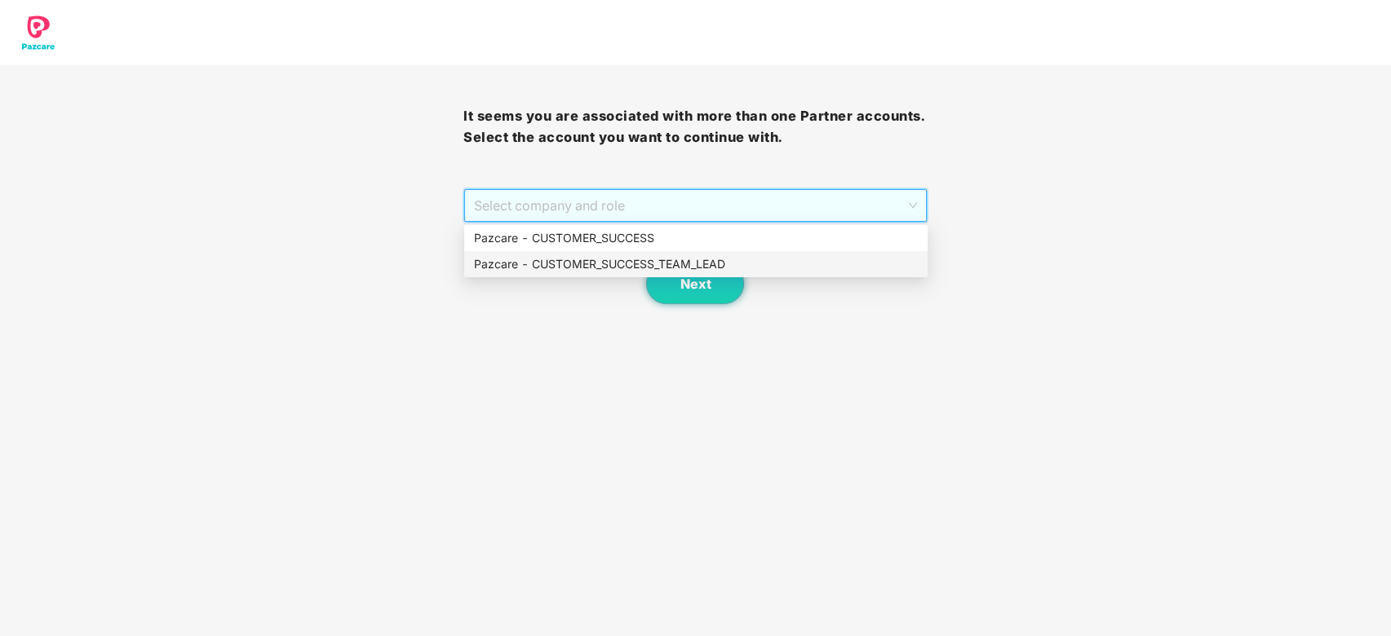
click at [659, 263] on div "Pazcare - CUSTOMER_SUCCESS_TEAM_LEAD" at bounding box center [696, 264] width 444 height 18
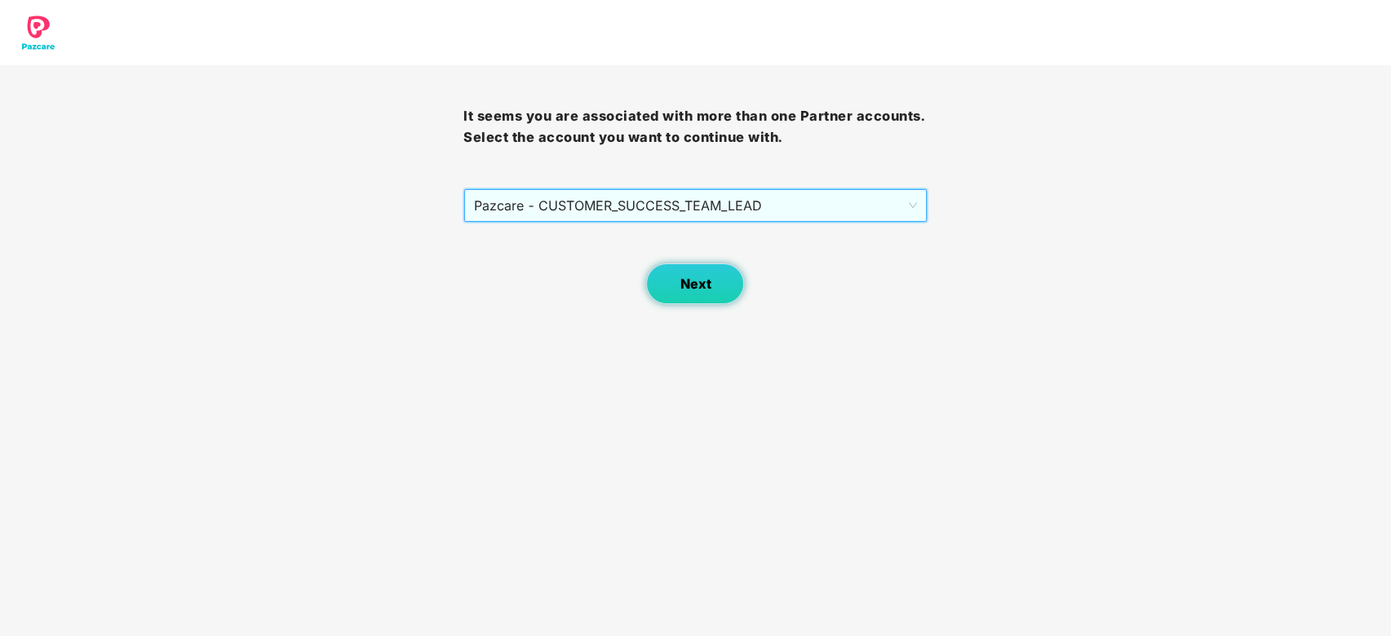
click at [672, 283] on button "Next" at bounding box center [695, 284] width 98 height 41
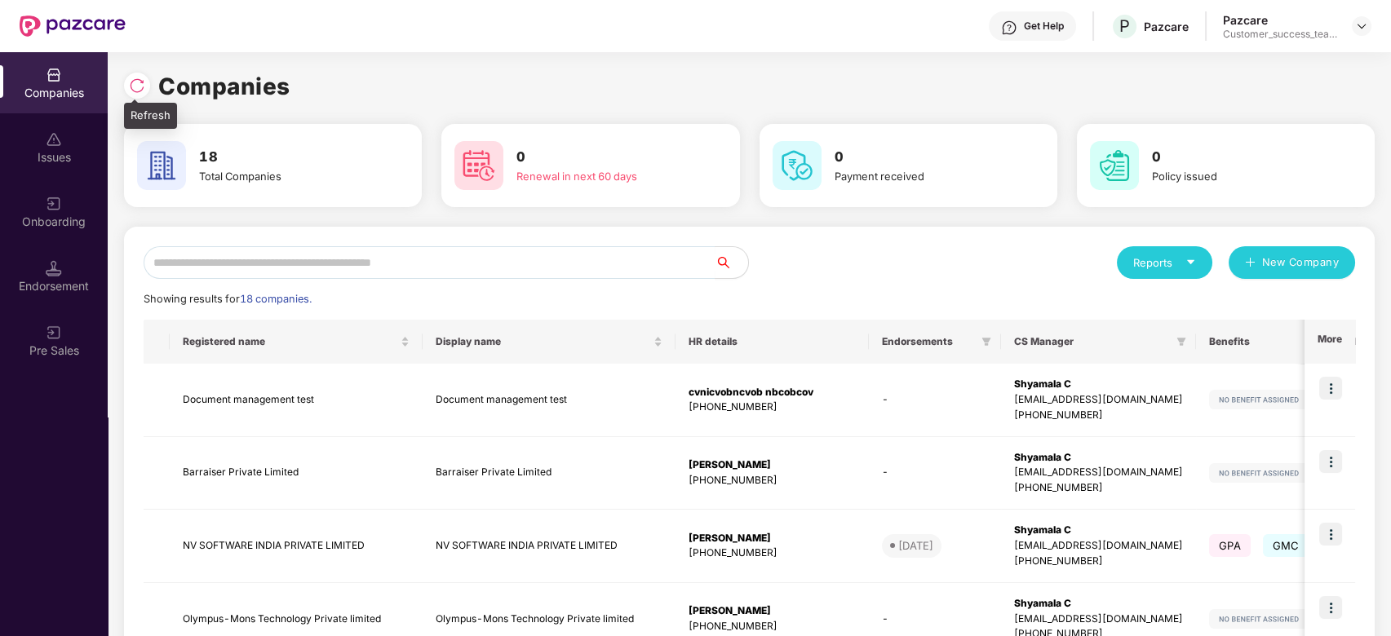
click at [136, 91] on img at bounding box center [137, 86] width 16 height 16
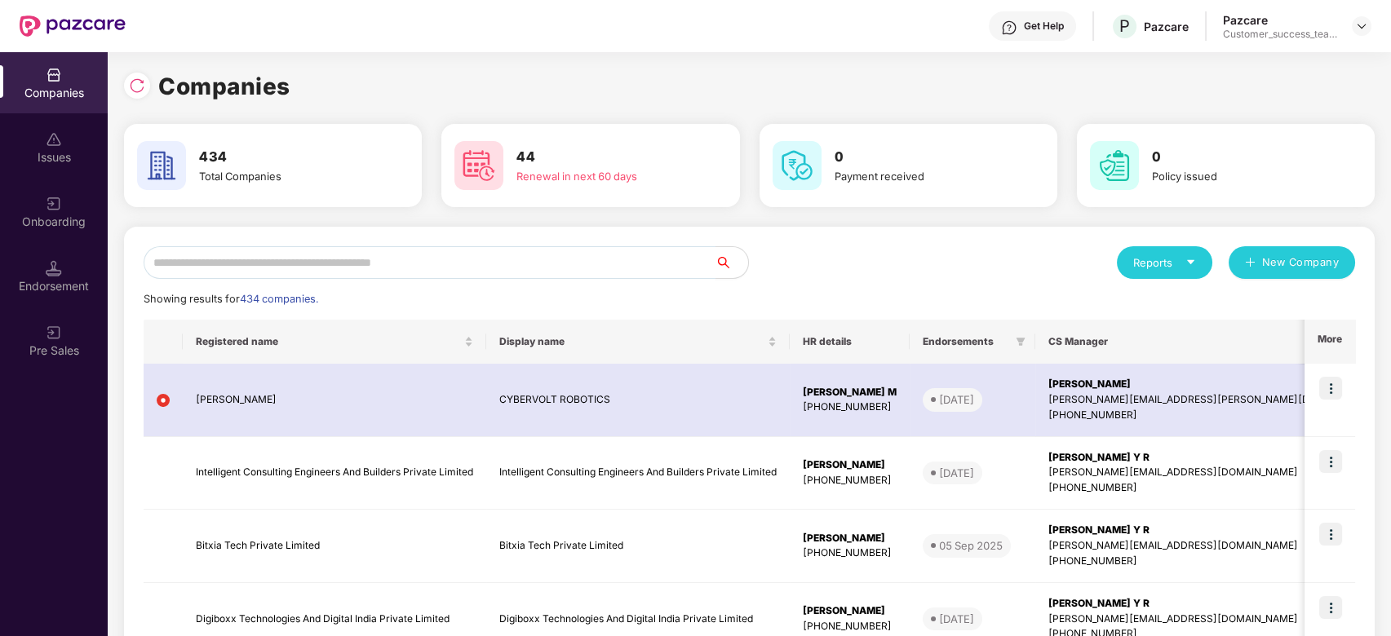
click at [503, 264] on input "text" at bounding box center [430, 262] width 572 height 33
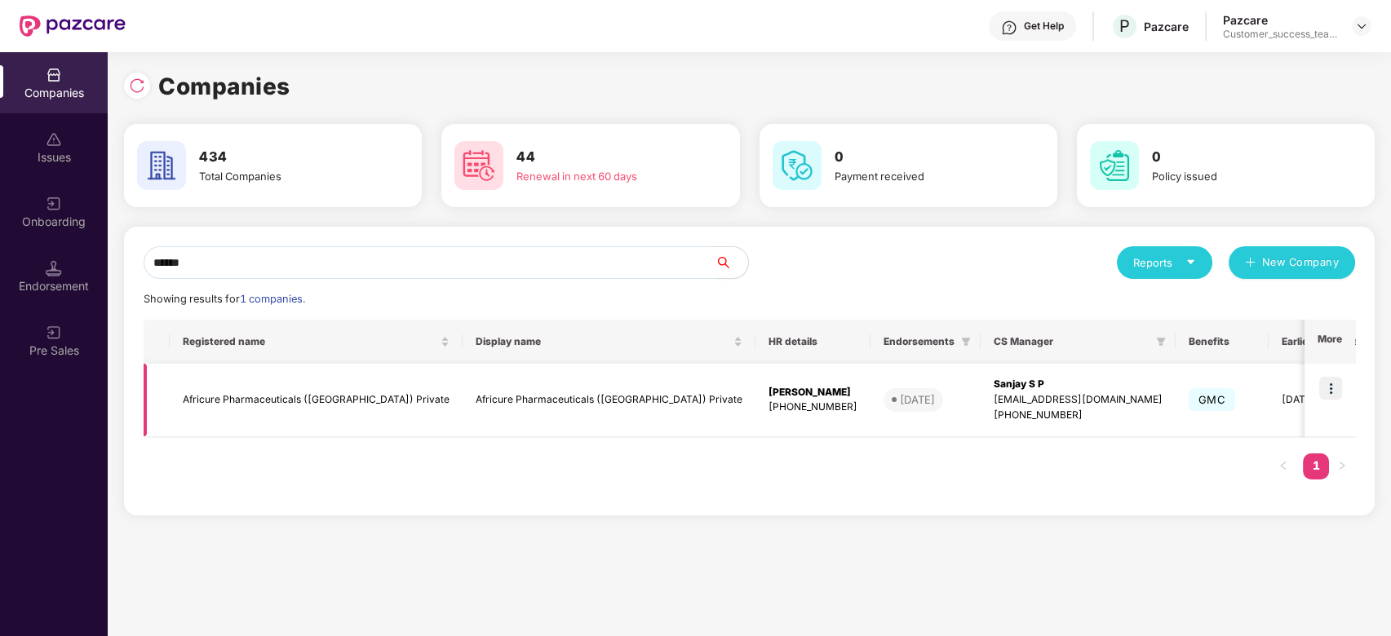
type input "******"
click at [1335, 388] on img at bounding box center [1330, 388] width 23 height 23
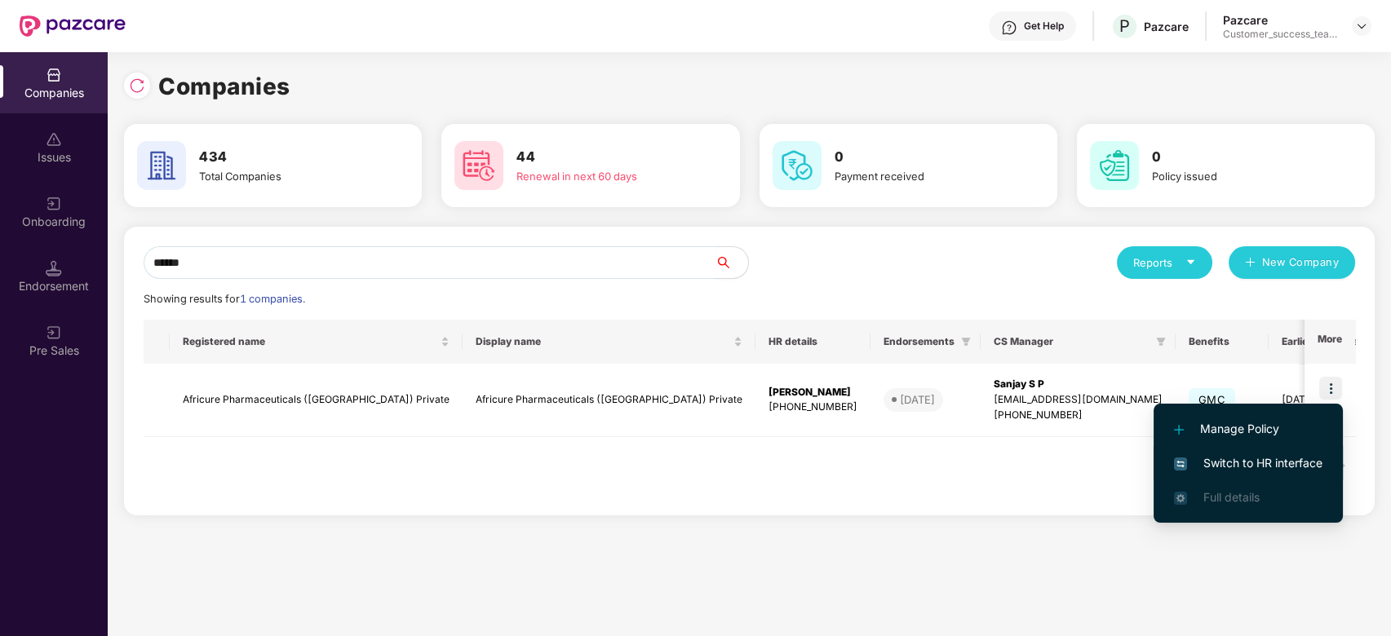
click at [1273, 470] on span "Switch to HR interface" at bounding box center [1248, 463] width 148 height 18
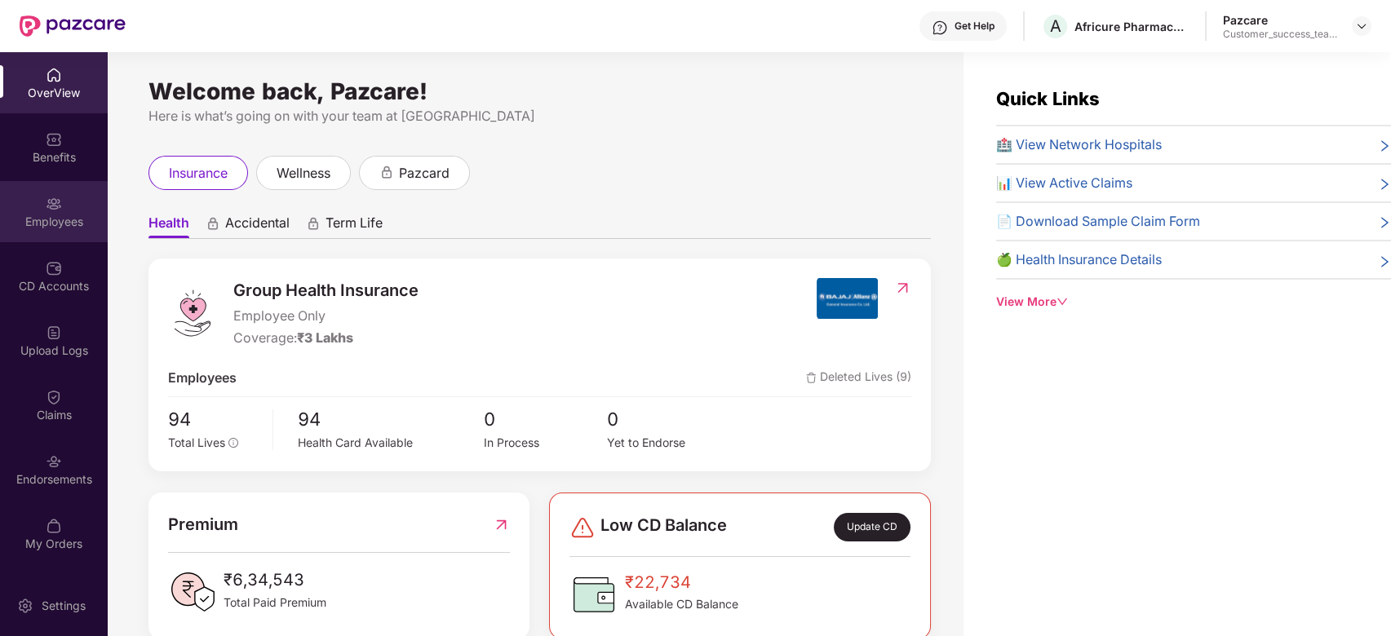
click at [64, 222] on div "Employees" at bounding box center [54, 222] width 108 height 16
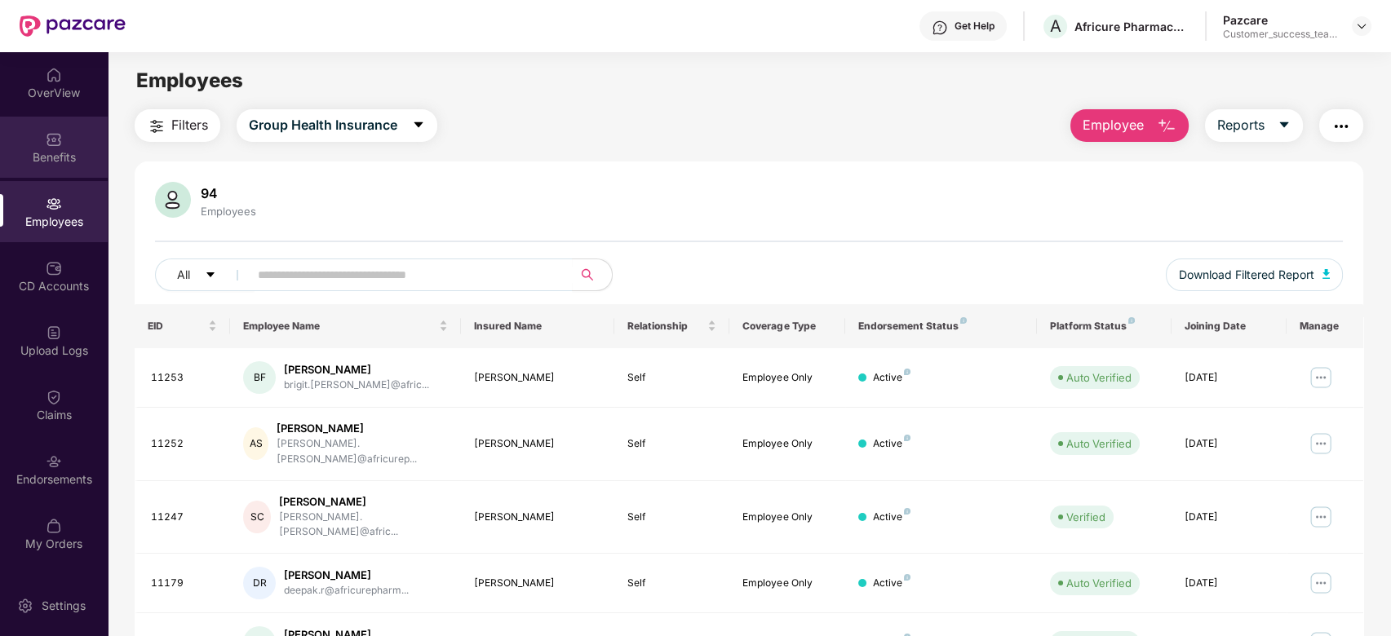
click at [48, 153] on div "Benefits" at bounding box center [54, 157] width 108 height 16
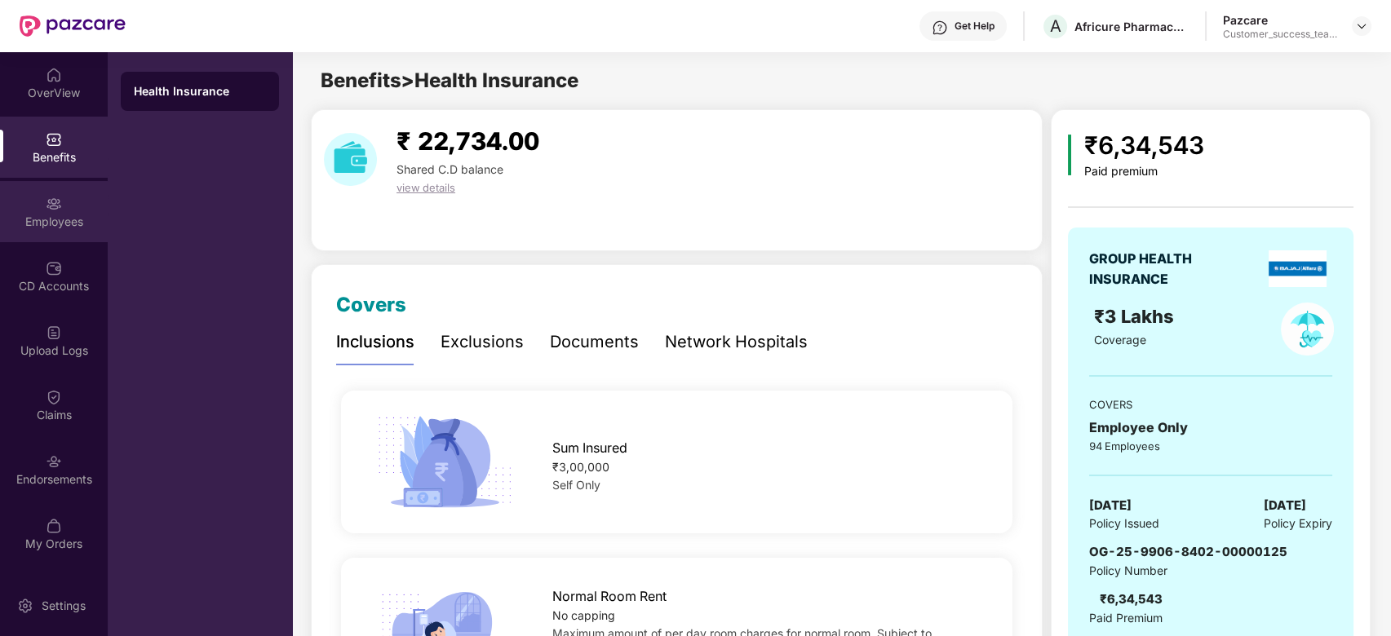
click at [78, 219] on div "Employees" at bounding box center [54, 222] width 108 height 16
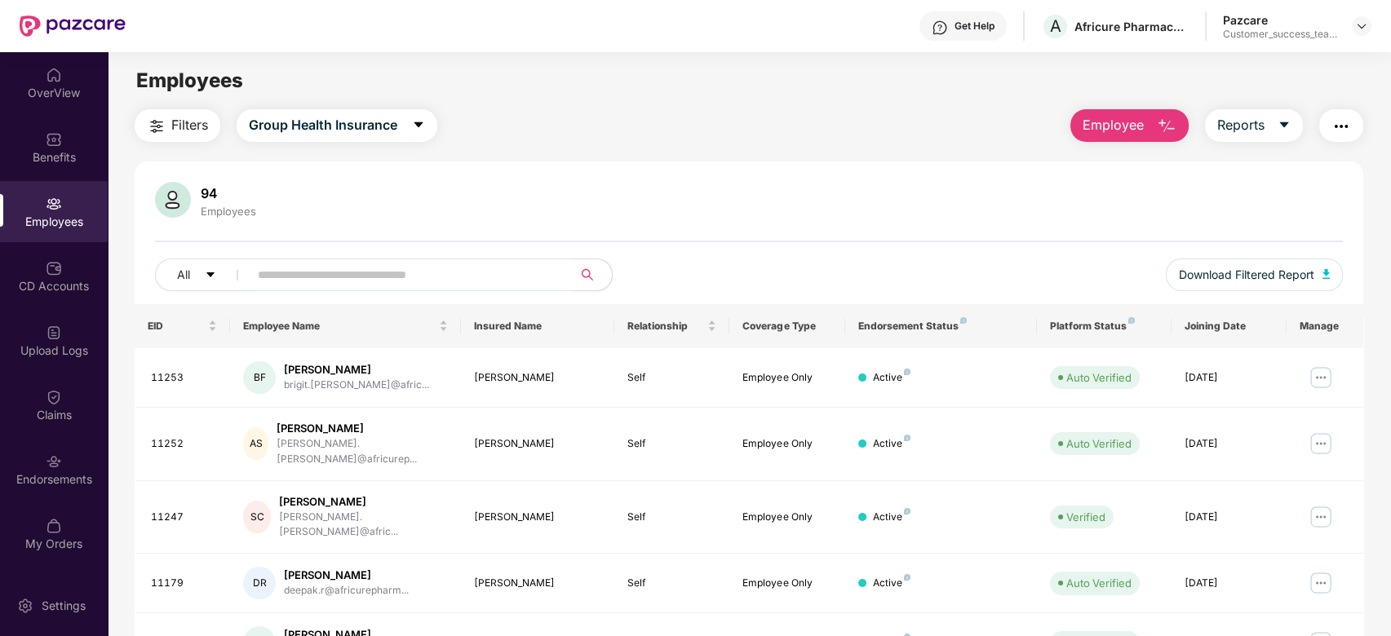
click at [1337, 123] on img "button" at bounding box center [1342, 127] width 20 height 20
click at [1022, 202] on div "94 Employees" at bounding box center [749, 201] width 1189 height 39
click at [1268, 129] on button "Reports" at bounding box center [1254, 125] width 98 height 33
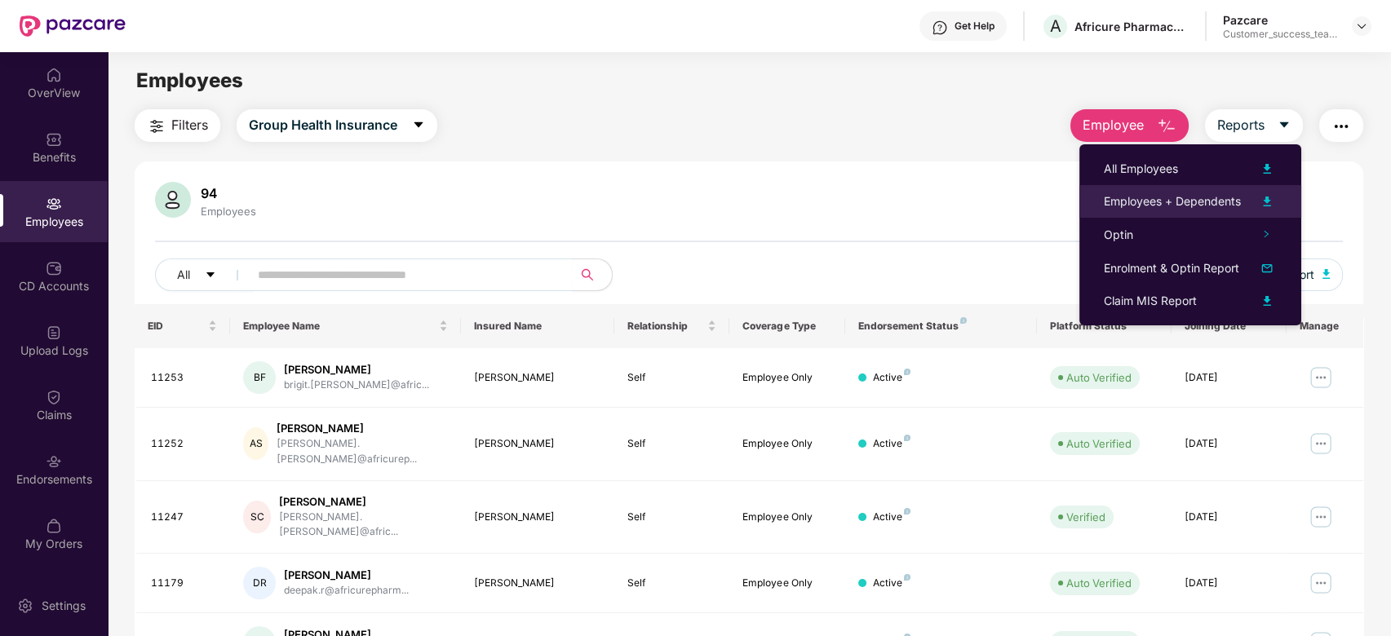
click at [1231, 205] on div "Employees + Dependents" at bounding box center [1172, 202] width 137 height 18
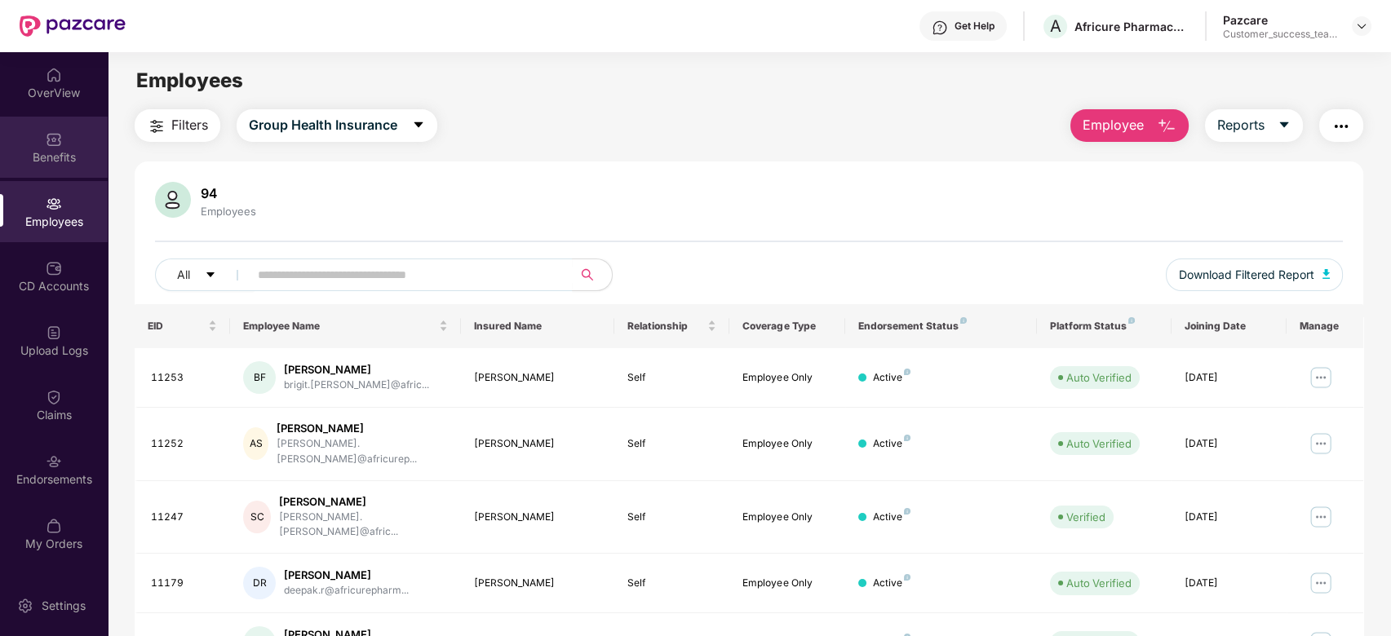
click at [58, 161] on div "Benefits" at bounding box center [54, 157] width 108 height 16
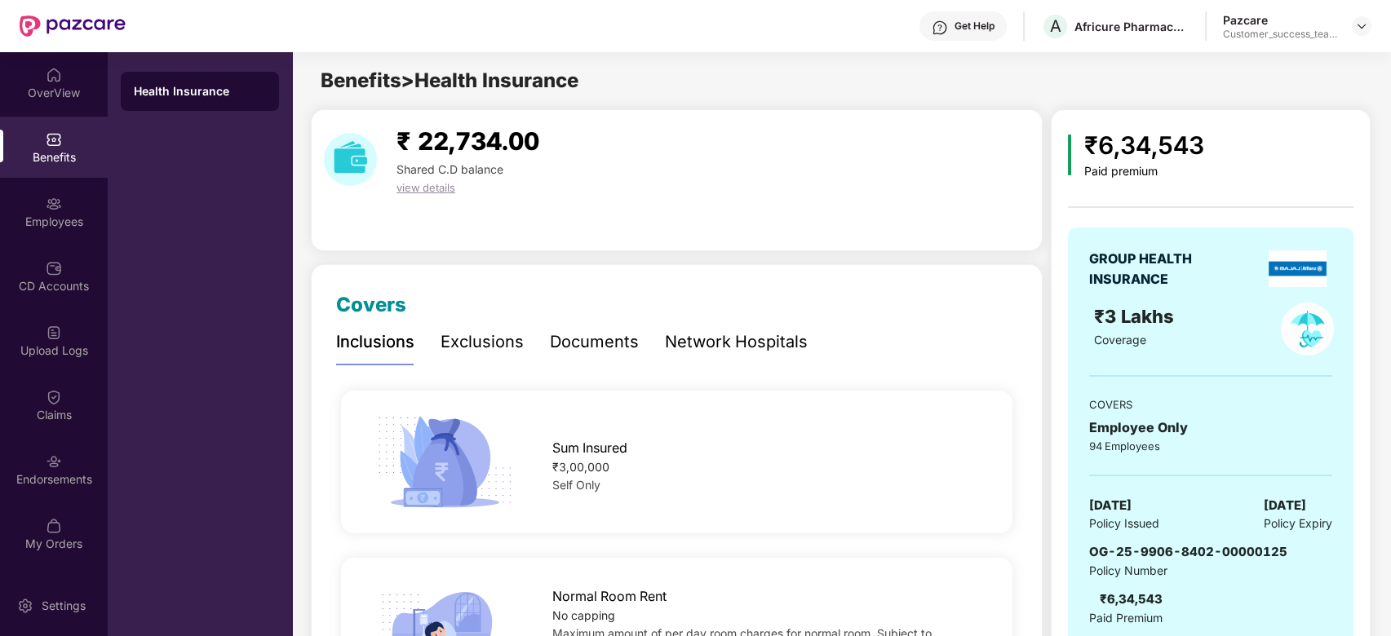
click at [597, 339] on div "Documents" at bounding box center [594, 342] width 89 height 25
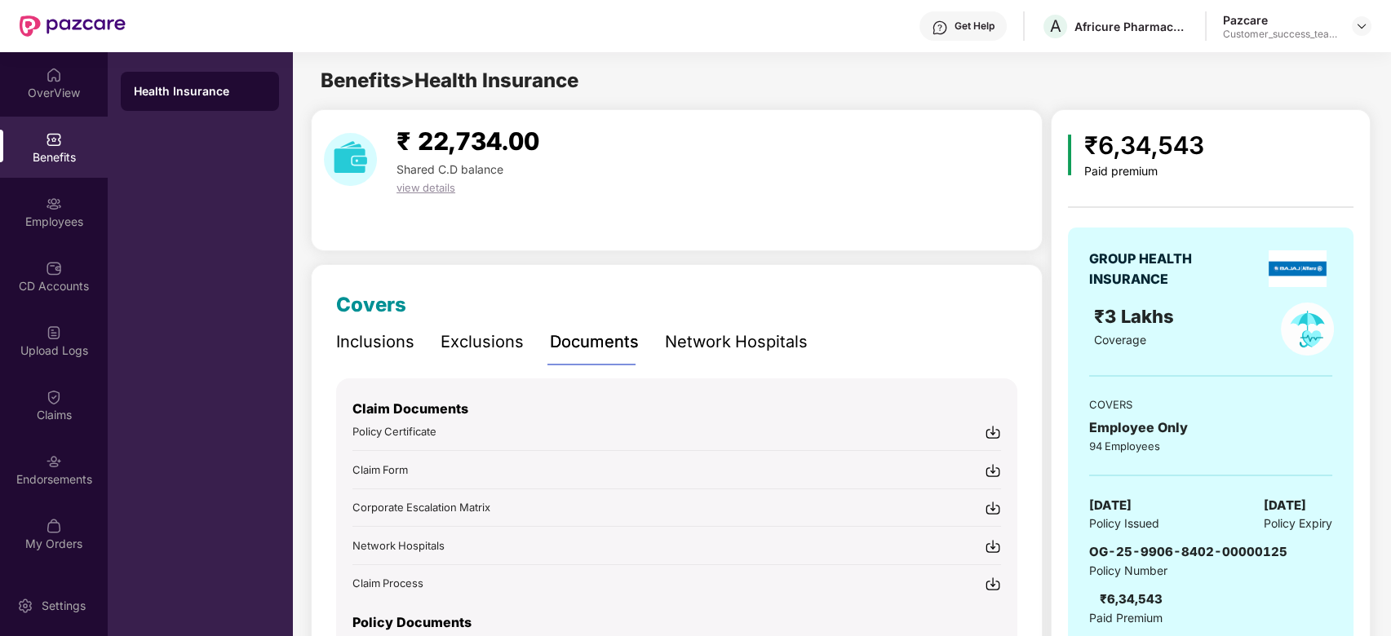
scroll to position [196, 0]
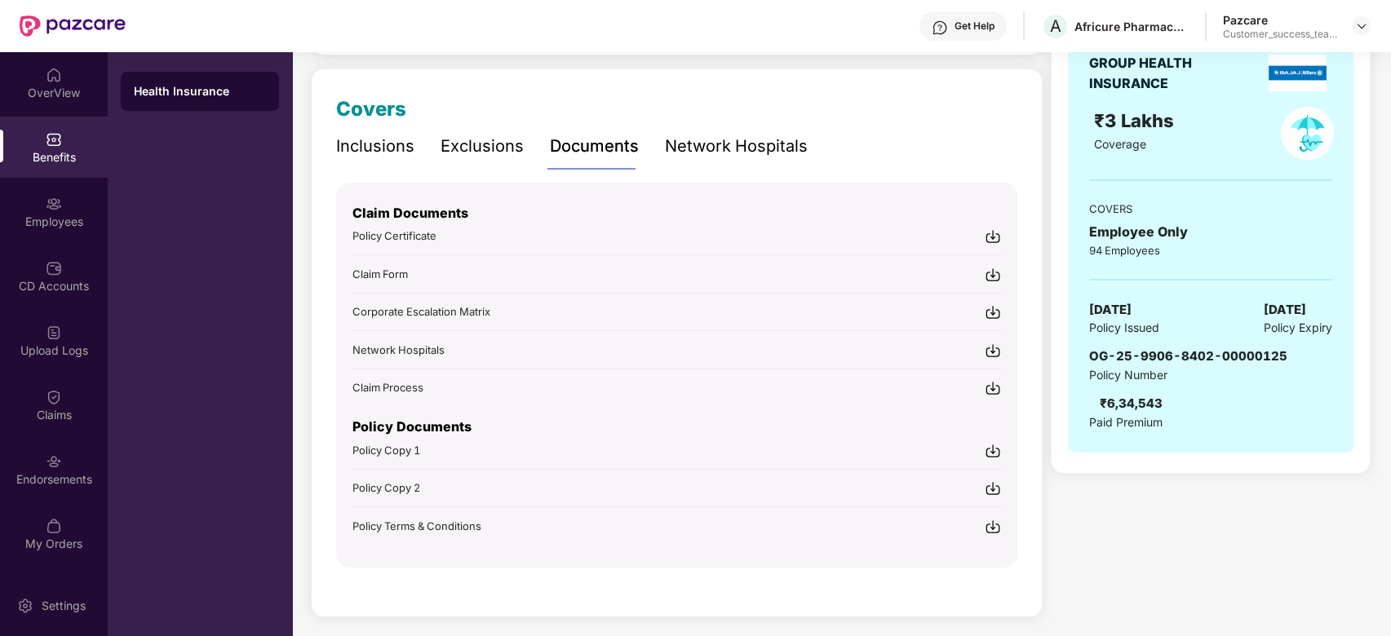
click at [401, 450] on span "Policy Copy 1" at bounding box center [386, 450] width 68 height 13
click at [411, 484] on span "Policy Copy 2" at bounding box center [386, 487] width 68 height 13
click at [414, 525] on span "Policy Terms & Conditions" at bounding box center [416, 526] width 129 height 13
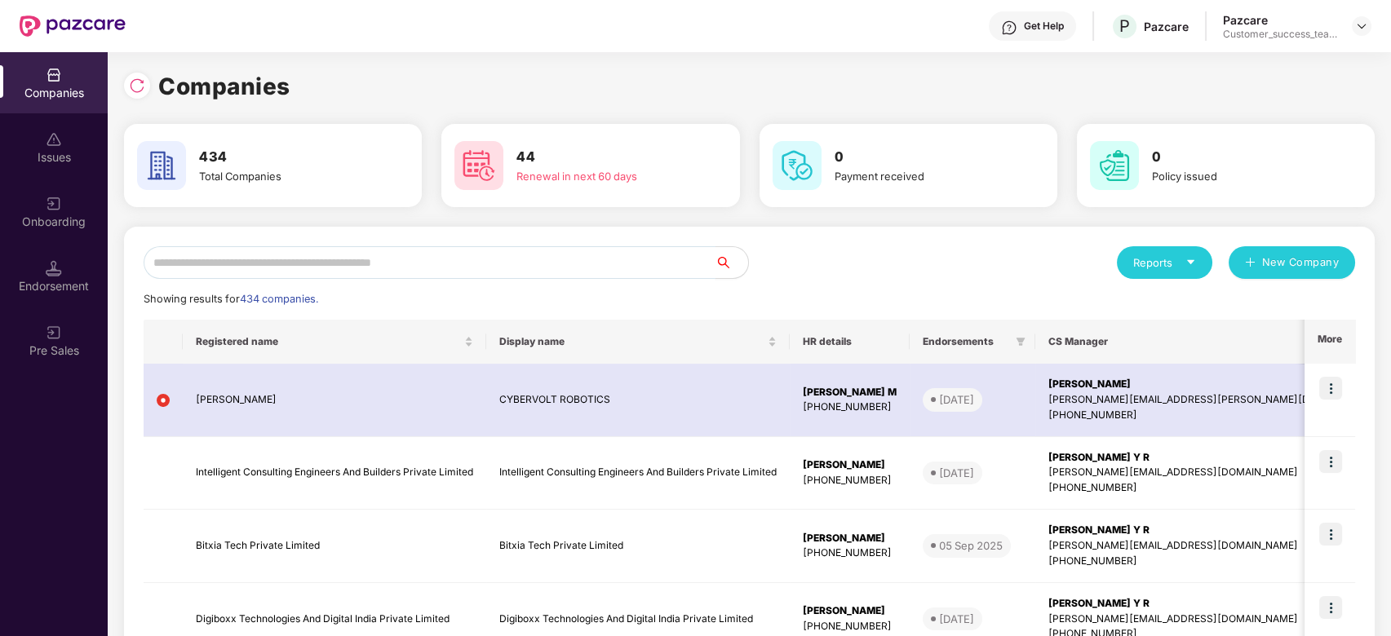
click at [412, 259] on input "text" at bounding box center [430, 262] width 572 height 33
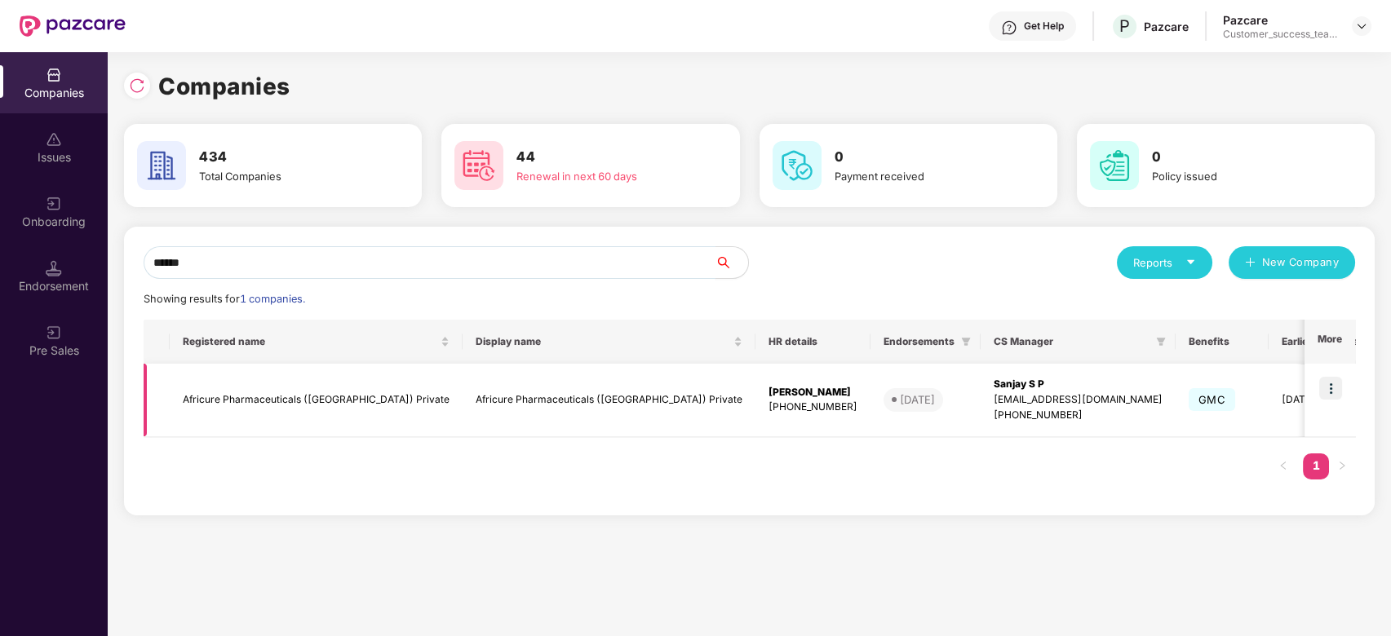
type input "******"
click at [1332, 388] on img at bounding box center [1330, 388] width 23 height 23
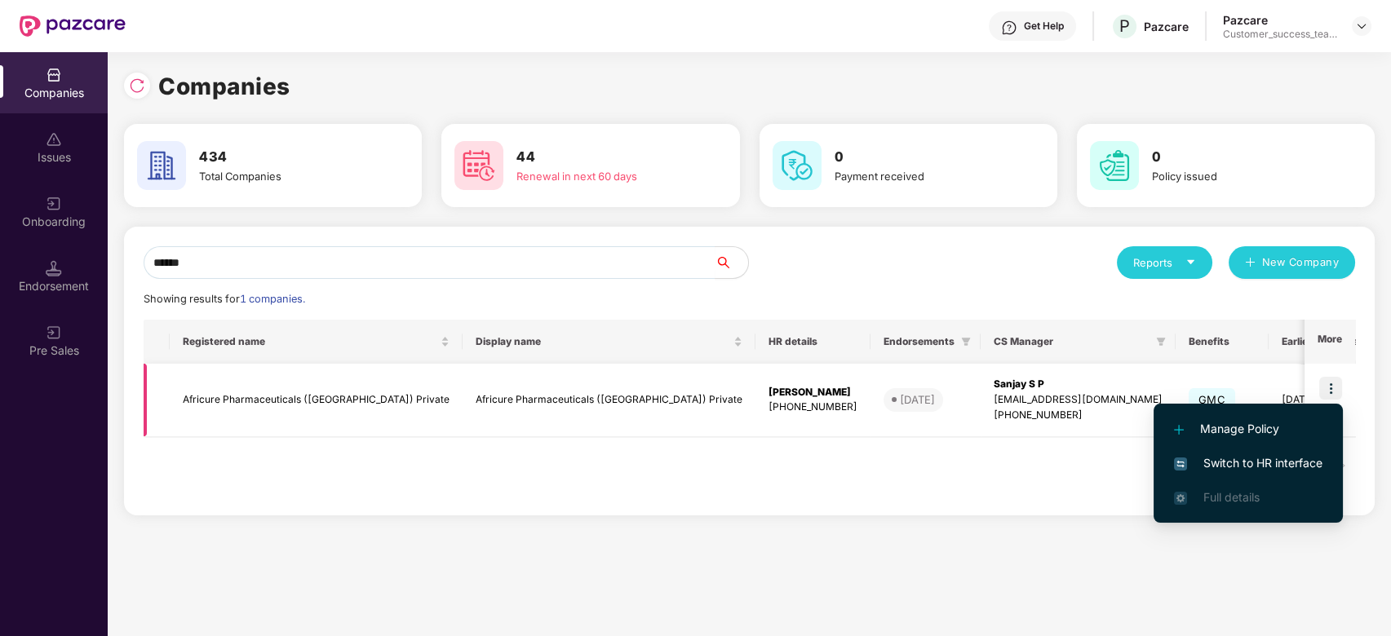
click at [769, 409] on div "[PHONE_NUMBER]" at bounding box center [813, 408] width 89 height 16
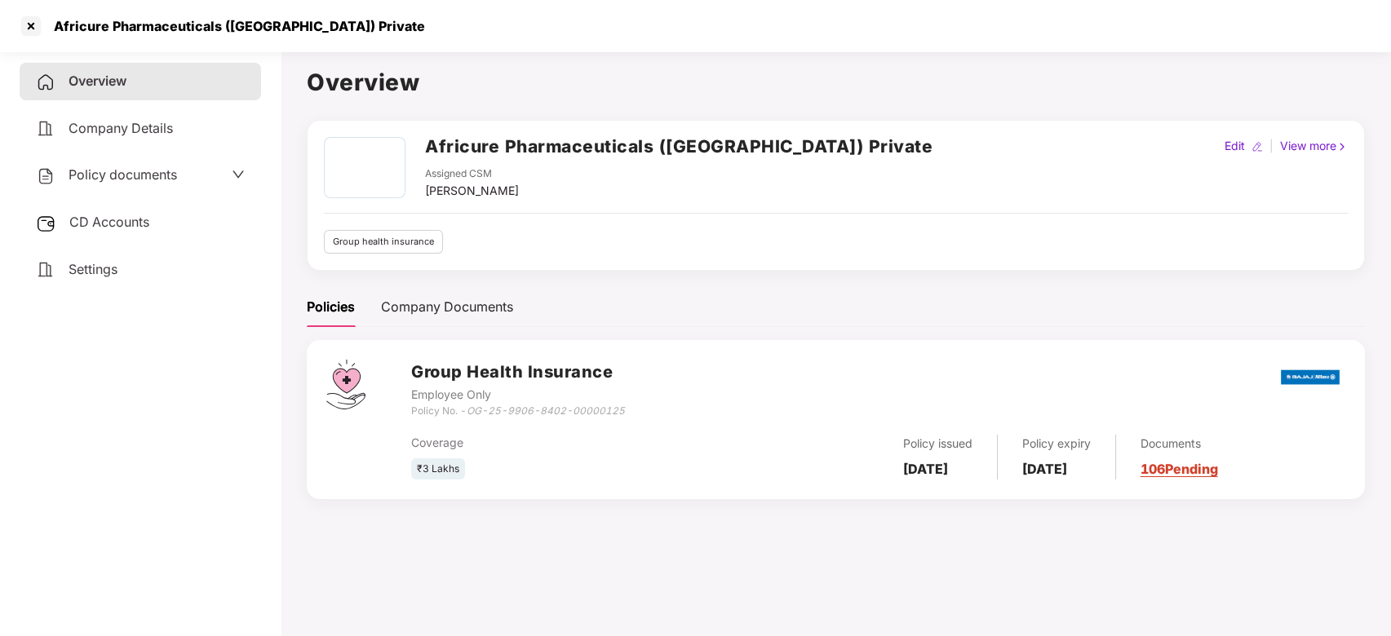
click at [1292, 147] on div "View more" at bounding box center [1314, 146] width 74 height 18
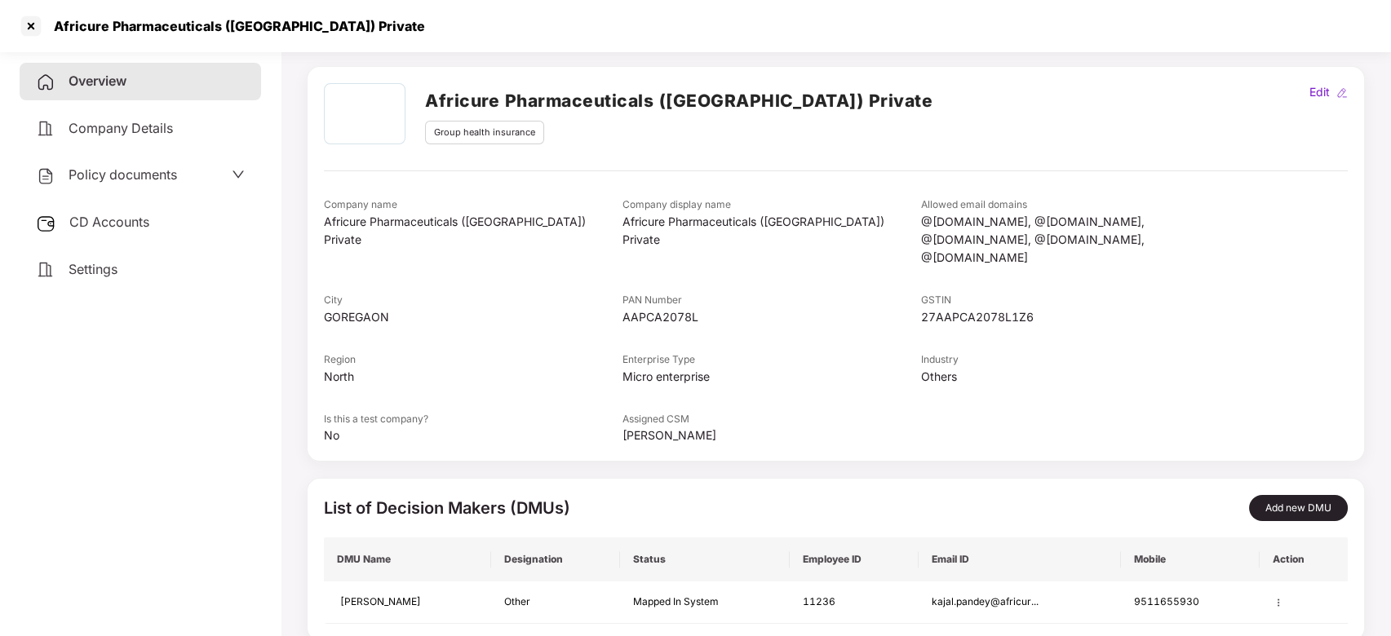
scroll to position [76, 0]
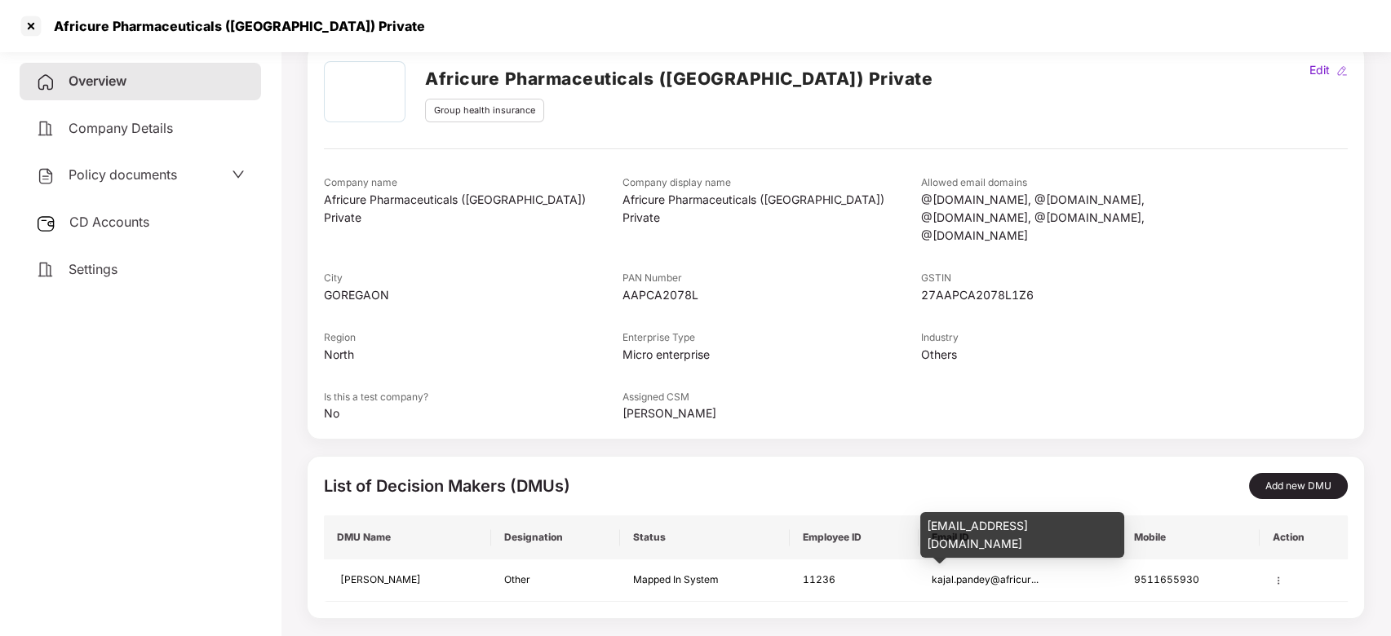
drag, startPoint x: 1090, startPoint y: 525, endPoint x: 929, endPoint y: 525, distance: 160.7
click at [929, 525] on div "[EMAIL_ADDRESS][DOMAIN_NAME]" at bounding box center [1022, 535] width 204 height 46
copy div "[EMAIL_ADDRESS][DOMAIN_NAME]"
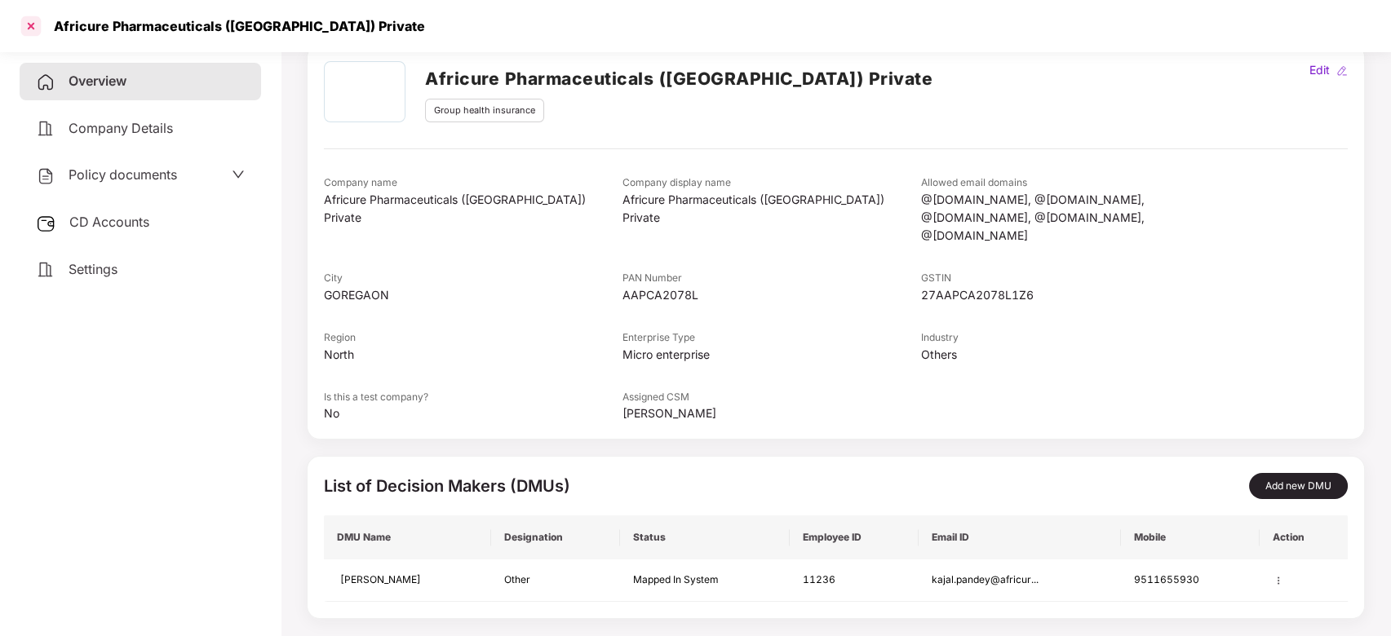
click at [27, 29] on div at bounding box center [31, 26] width 26 height 26
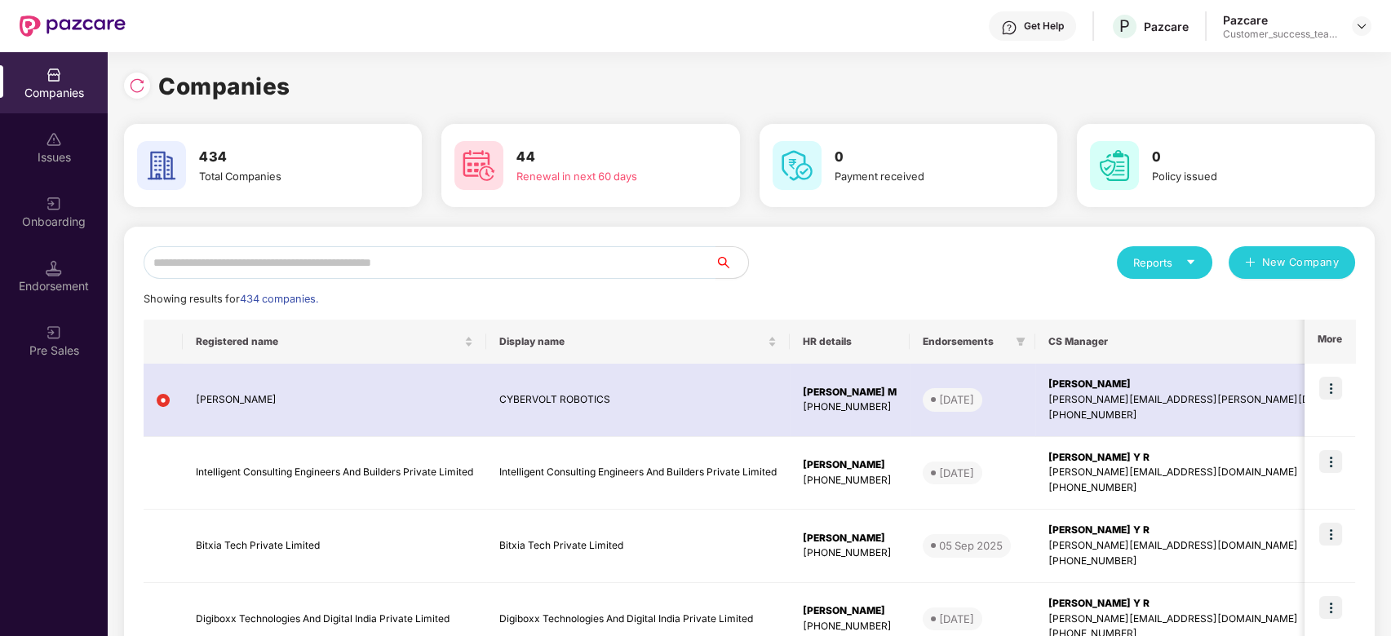
click at [379, 262] on input "text" at bounding box center [430, 262] width 572 height 33
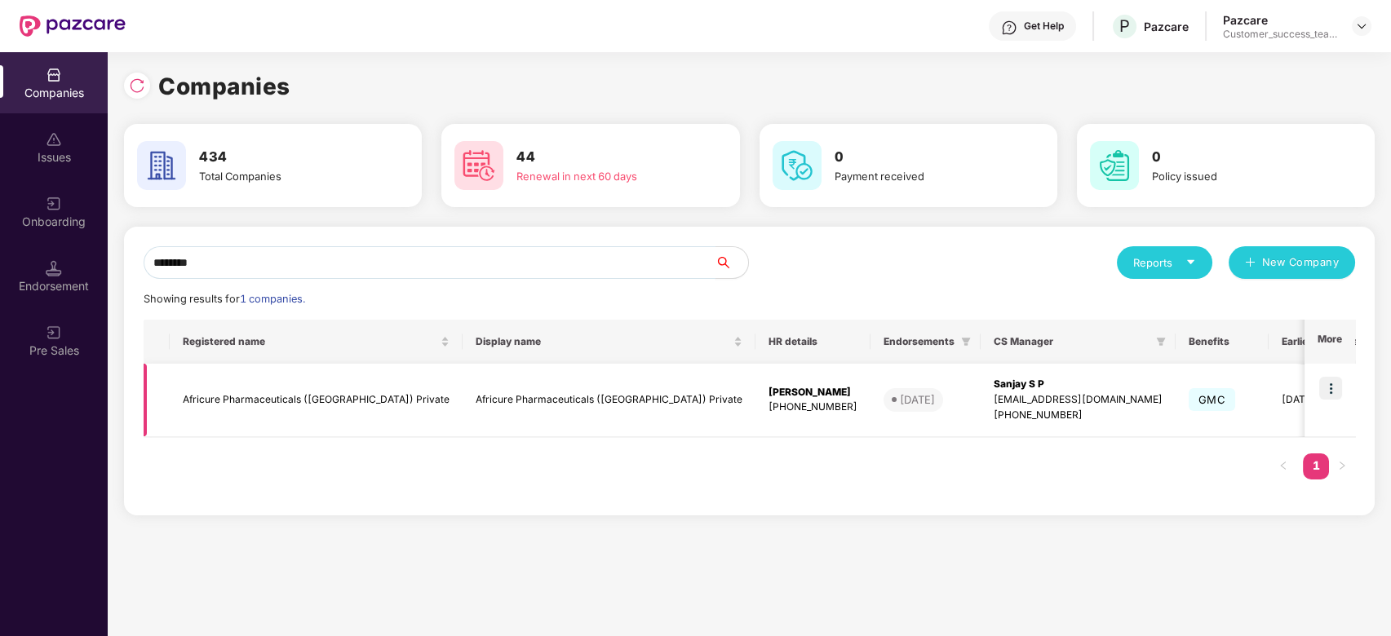
type input "********"
click at [1340, 385] on img at bounding box center [1330, 388] width 23 height 23
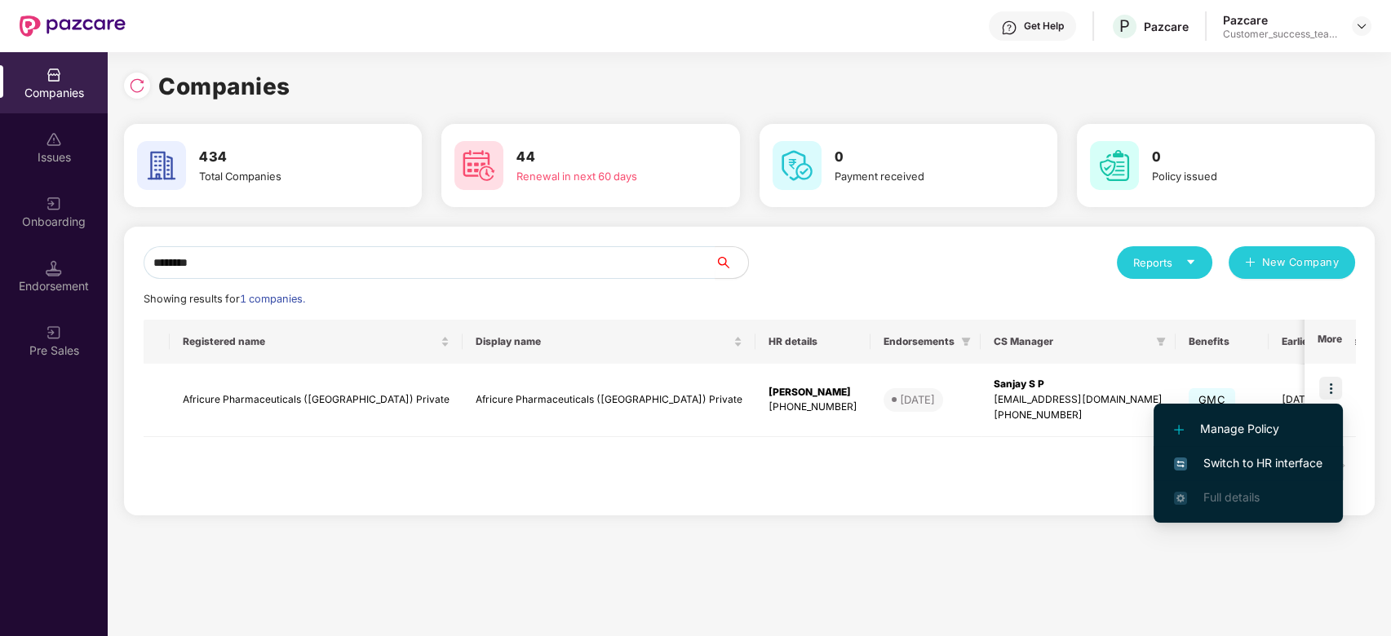
click at [1305, 459] on span "Switch to HR interface" at bounding box center [1248, 463] width 148 height 18
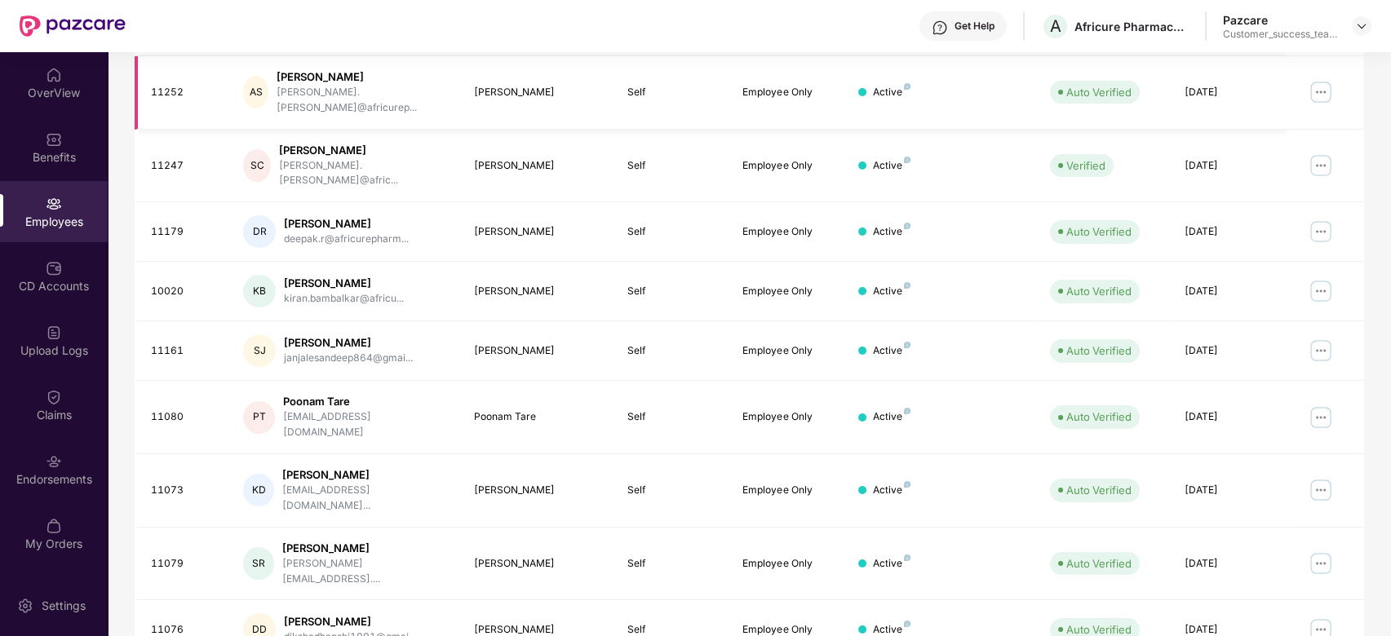
scroll to position [365, 0]
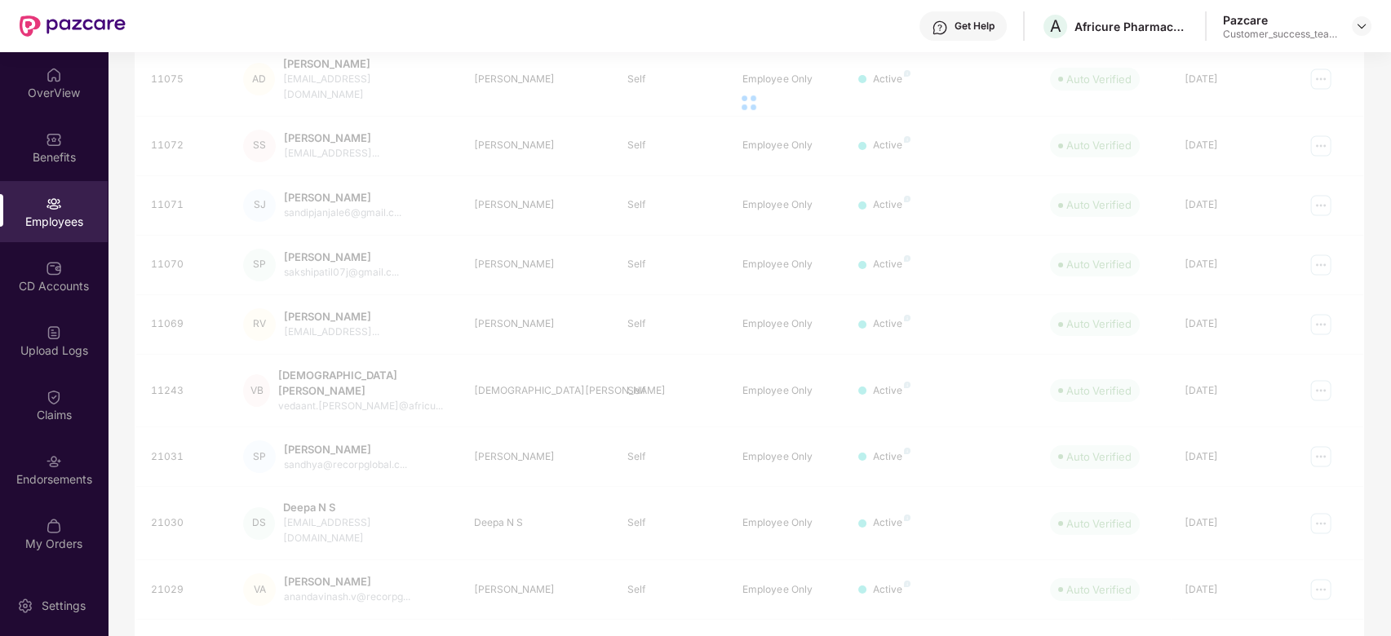
scroll to position [52, 0]
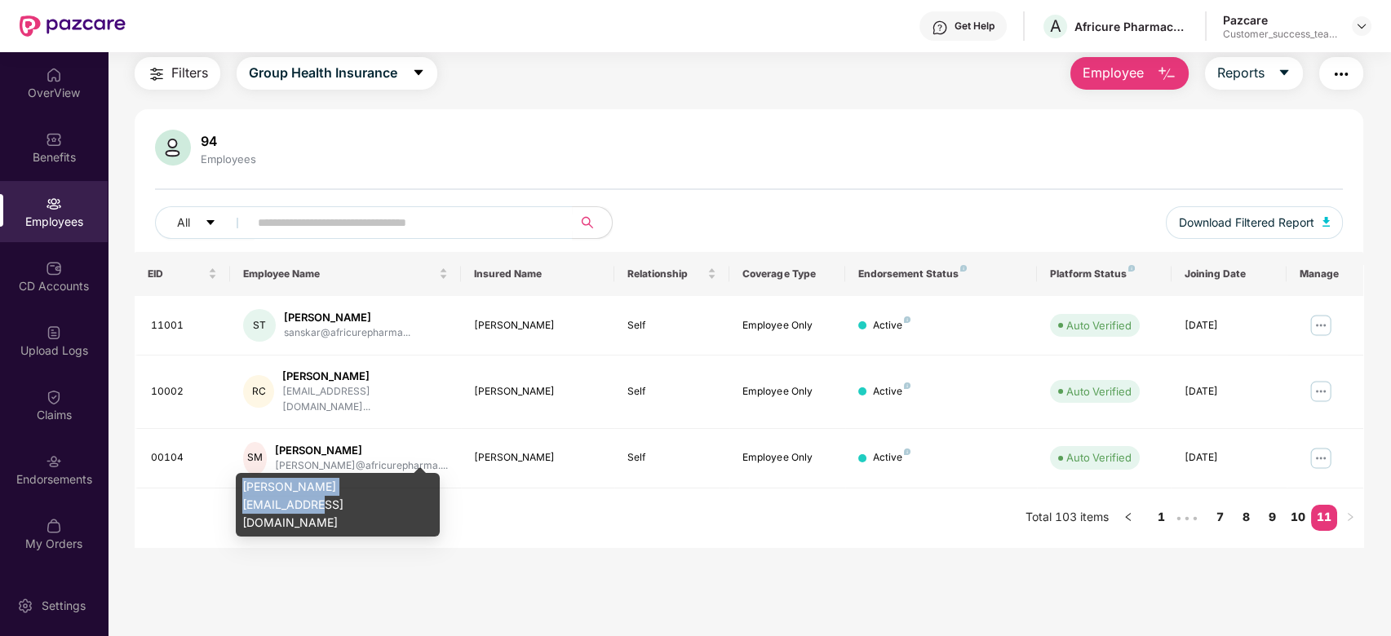
drag, startPoint x: 405, startPoint y: 493, endPoint x: 236, endPoint y: 486, distance: 169.0
click at [236, 486] on div "[PERSON_NAME][EMAIL_ADDRESS][DOMAIN_NAME]" at bounding box center [338, 505] width 204 height 64
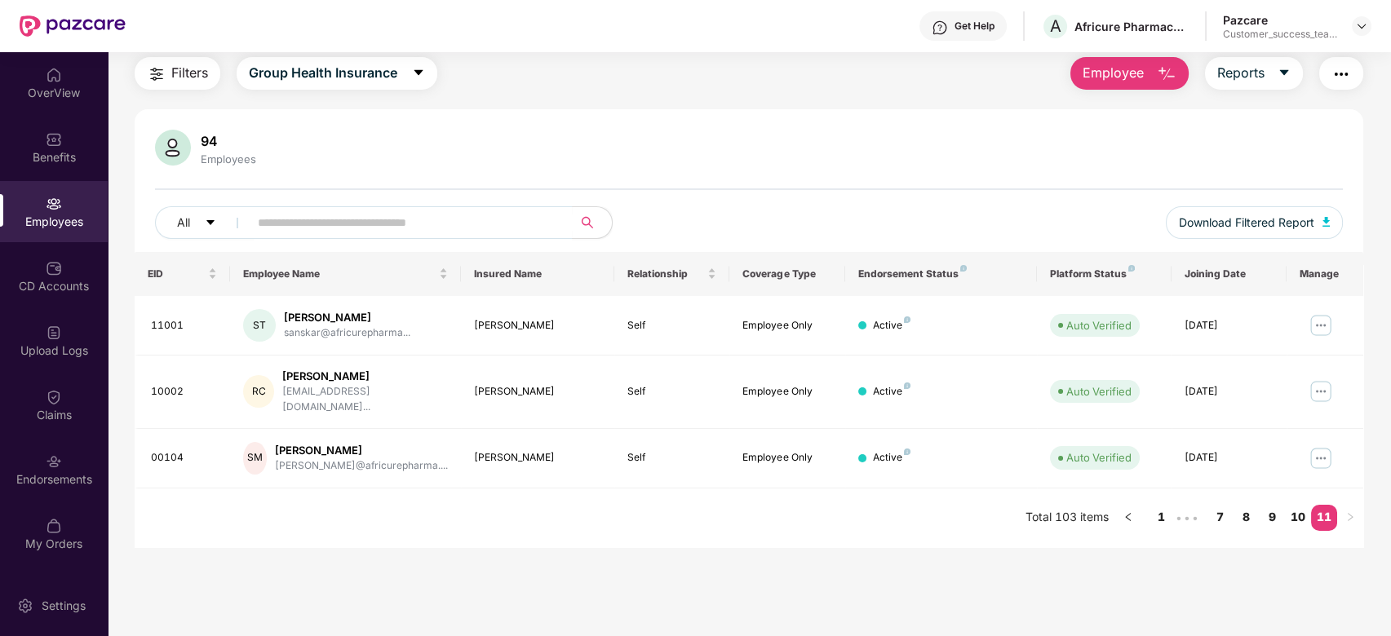
copy div "[PERSON_NAME][EMAIL_ADDRESS][DOMAIN_NAME]"
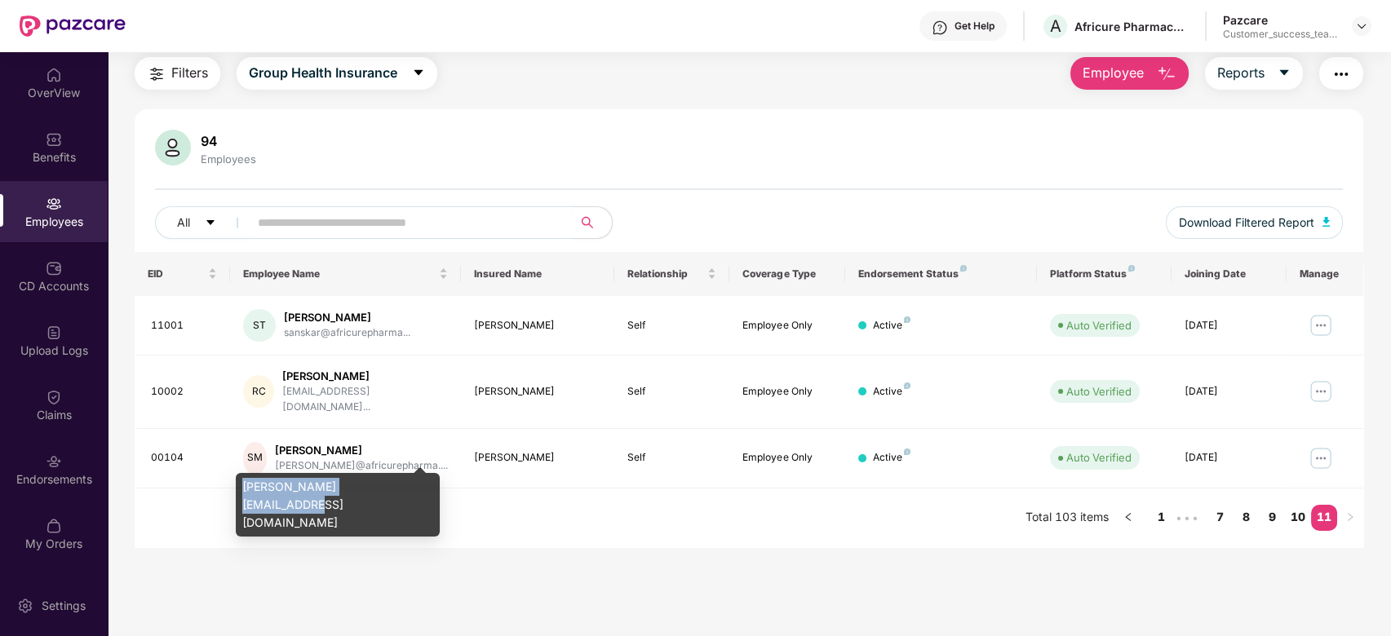
copy div "[PERSON_NAME][EMAIL_ADDRESS][DOMAIN_NAME]"
